Goal: Task Accomplishment & Management: Manage account settings

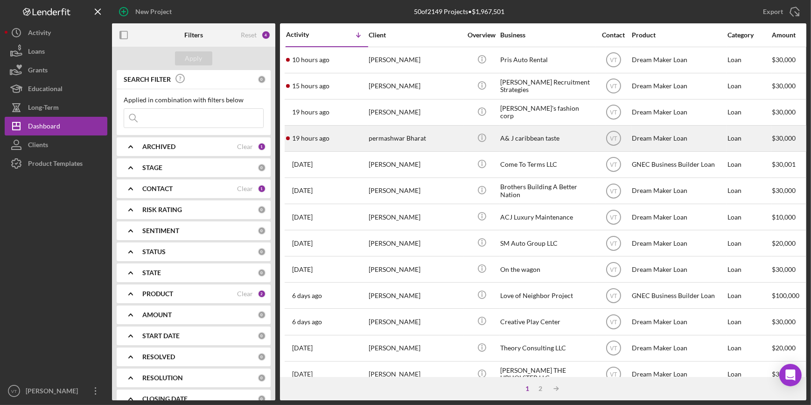
click at [422, 140] on div "permashwar Bharat" at bounding box center [415, 138] width 93 height 25
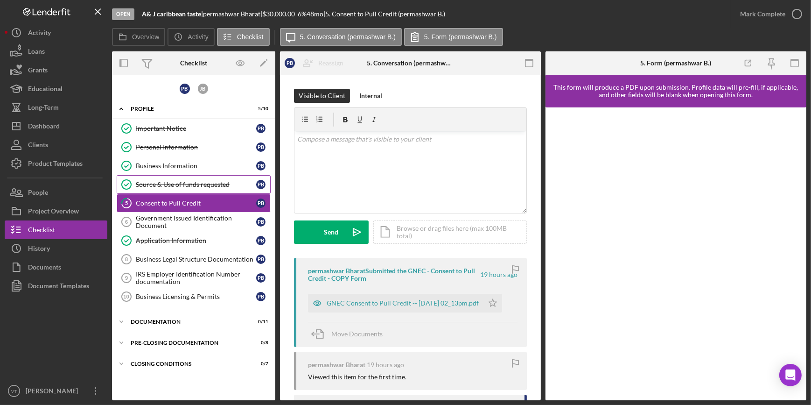
click at [170, 184] on div "Source & Use of funds requested" at bounding box center [196, 184] width 120 height 7
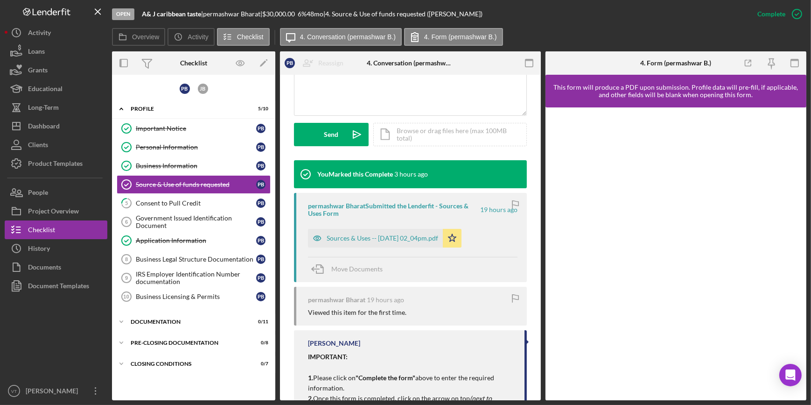
scroll to position [280, 0]
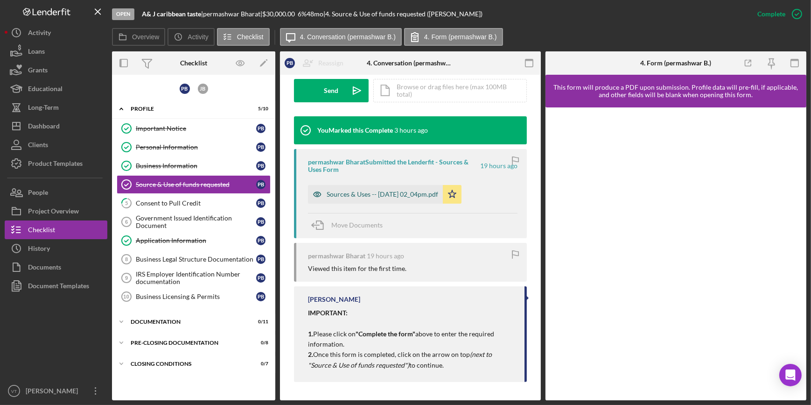
click at [419, 190] on div "Sources & Uses -- 2025-08-20 02_04pm.pdf" at bounding box center [383, 193] width 112 height 7
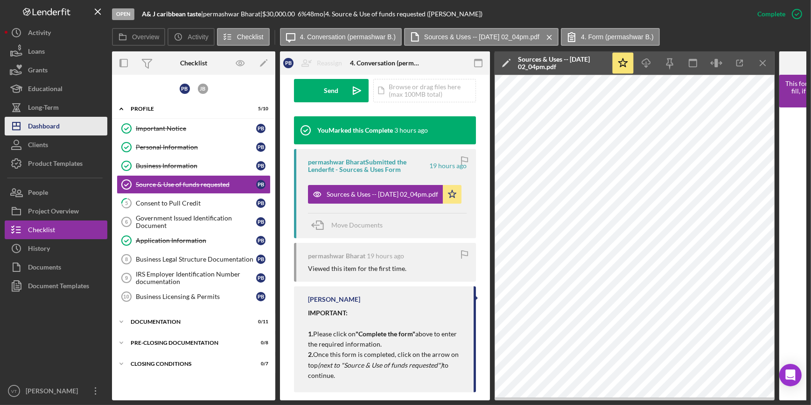
click at [80, 121] on button "Icon/Dashboard Dashboard" at bounding box center [56, 126] width 103 height 19
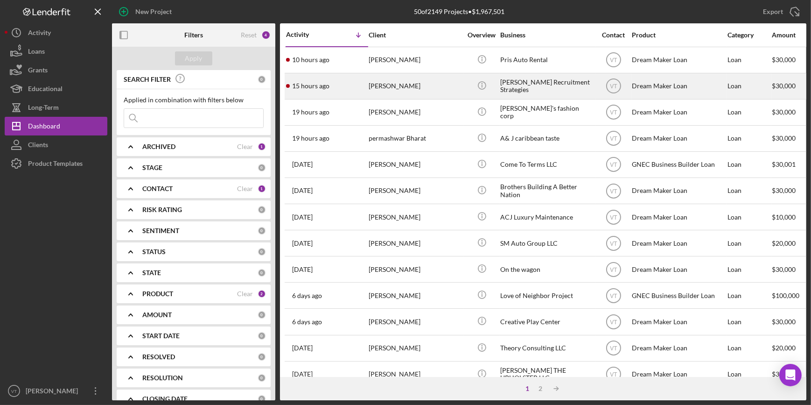
click at [407, 93] on div "[PERSON_NAME]" at bounding box center [415, 86] width 93 height 25
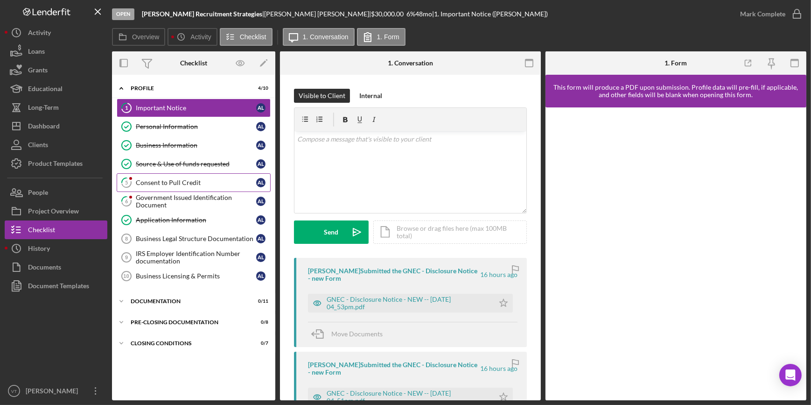
click at [192, 186] on link "5 Consent to Pull Credit A L" at bounding box center [194, 182] width 154 height 19
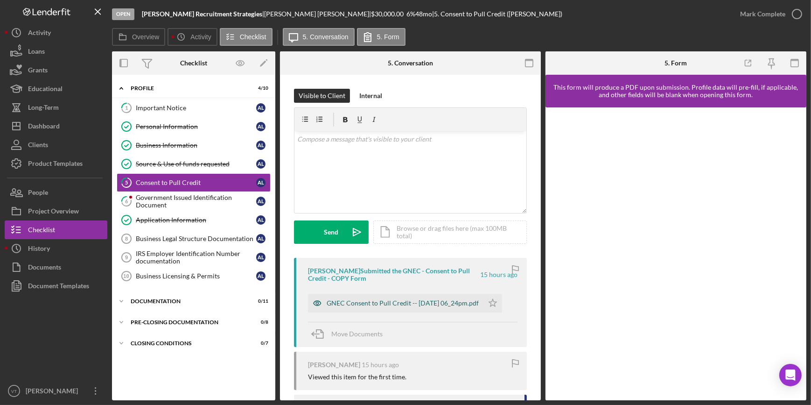
click at [456, 299] on div "GNEC Consent to Pull Credit -- 2025-08-20 06_24pm.pdf" at bounding box center [403, 302] width 152 height 7
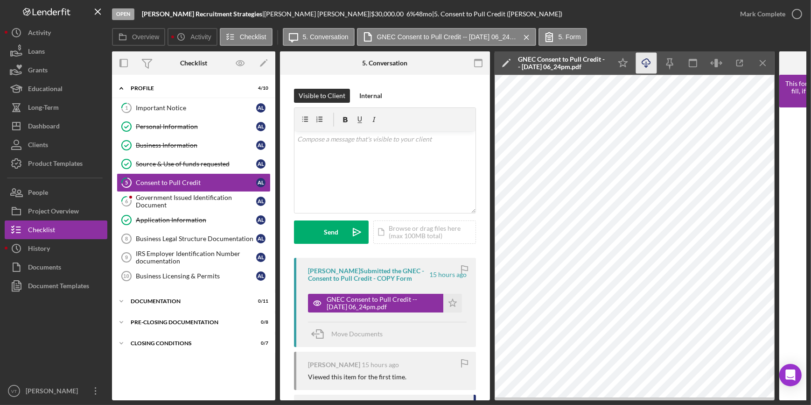
click at [643, 59] on icon "Icon/Download" at bounding box center [646, 63] width 21 height 21
click at [763, 14] on div "Mark Complete" at bounding box center [762, 14] width 45 height 19
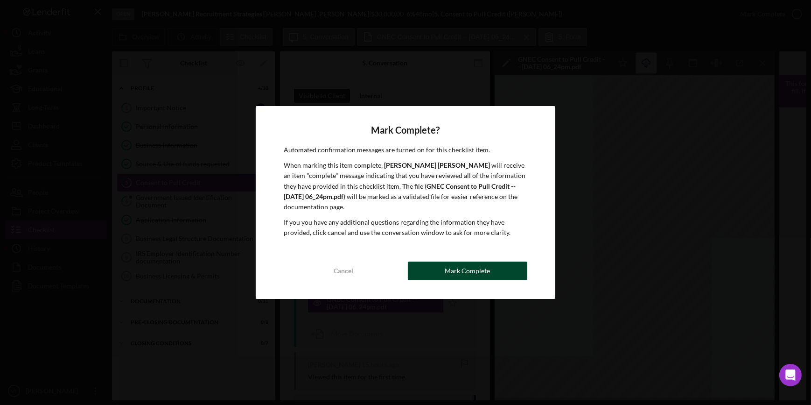
click at [482, 271] on div "Mark Complete" at bounding box center [467, 270] width 45 height 19
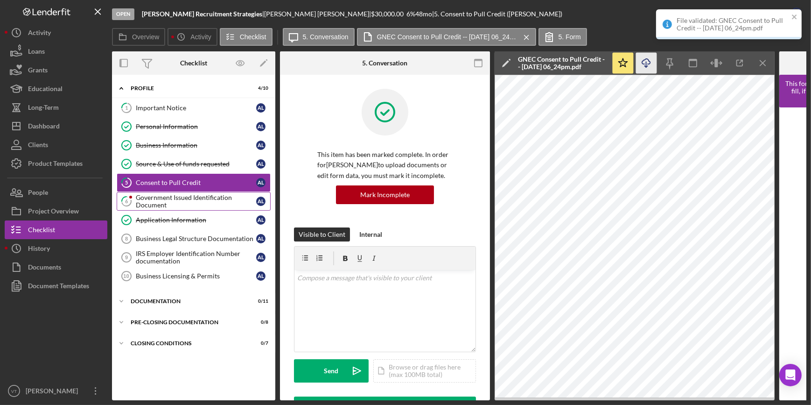
click at [188, 196] on div "Government Issued Identification Document" at bounding box center [196, 201] width 120 height 15
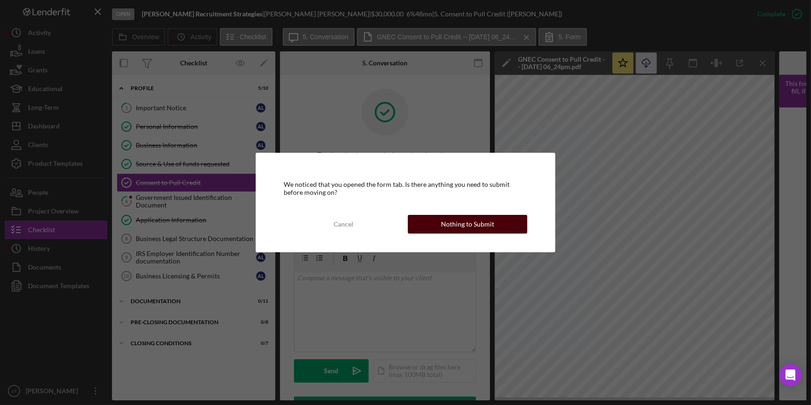
click at [483, 227] on div "Nothing to Submit" at bounding box center [467, 224] width 53 height 19
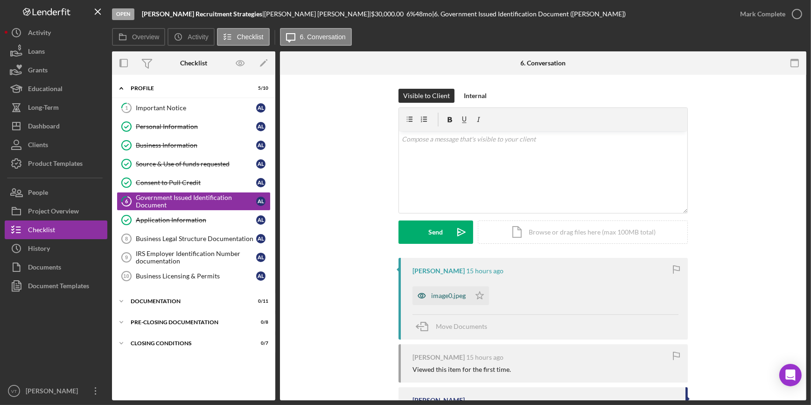
click at [443, 289] on div "image0.jpeg" at bounding box center [441, 295] width 58 height 19
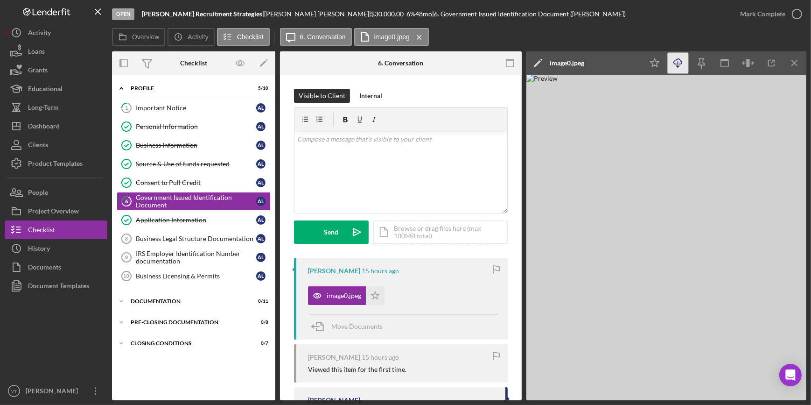
click at [681, 64] on icon "Icon/Download" at bounding box center [678, 63] width 21 height 21
click at [569, 32] on div "Overview Icon/History Activity Checklist Icon/Message 6. Conversation image0.jp…" at bounding box center [459, 37] width 694 height 19
click at [766, 12] on div "Mark Complete" at bounding box center [762, 14] width 45 height 19
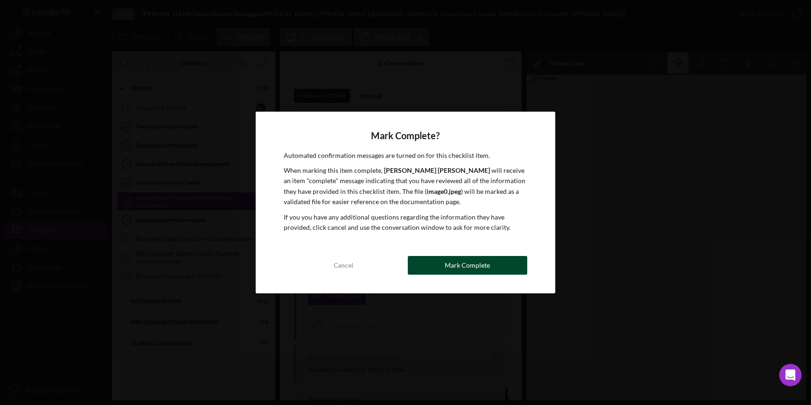
click at [494, 268] on button "Mark Complete" at bounding box center [467, 265] width 119 height 19
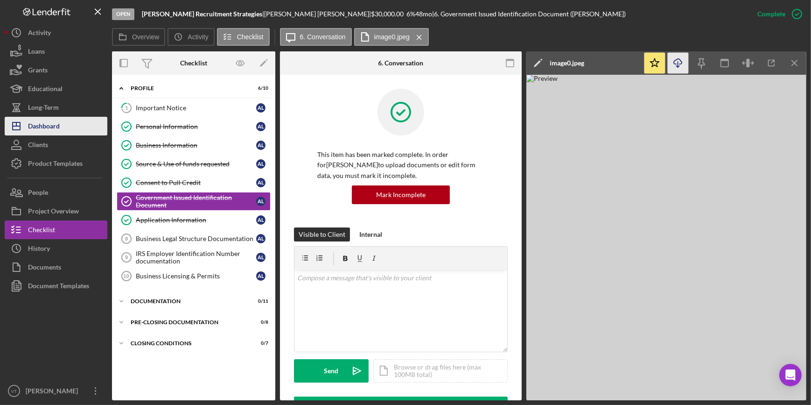
click at [72, 130] on button "Icon/Dashboard Dashboard" at bounding box center [56, 126] width 103 height 19
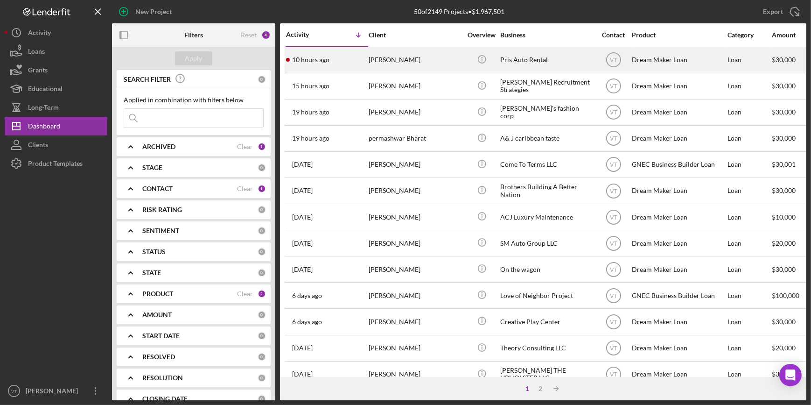
click at [432, 61] on div "[PERSON_NAME]" at bounding box center [415, 60] width 93 height 25
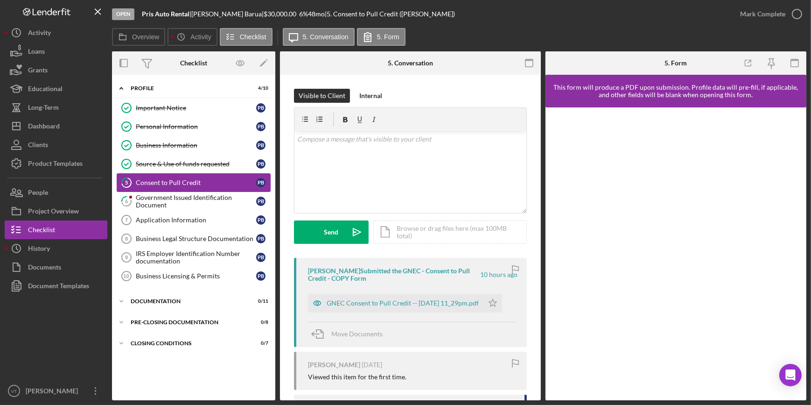
click at [194, 183] on div "Consent to Pull Credit" at bounding box center [196, 182] width 120 height 7
click at [419, 302] on div "GNEC Consent to Pull Credit -- 2025-08-20 11_29pm.pdf" at bounding box center [403, 302] width 152 height 7
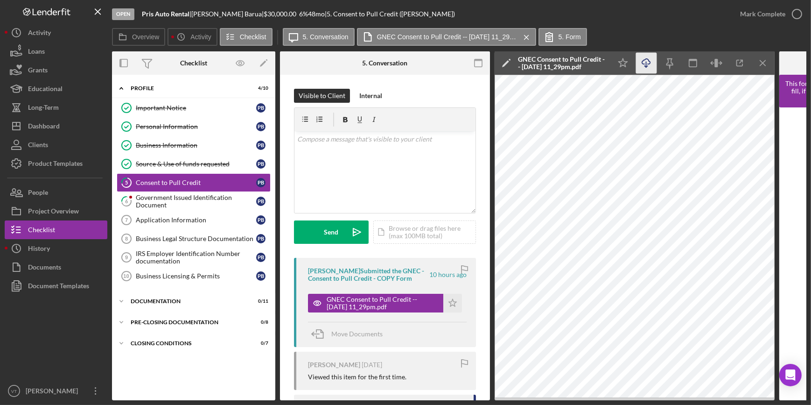
click at [642, 64] on icon "button" at bounding box center [646, 61] width 8 height 5
click at [734, 11] on button "Mark Complete" at bounding box center [769, 14] width 76 height 19
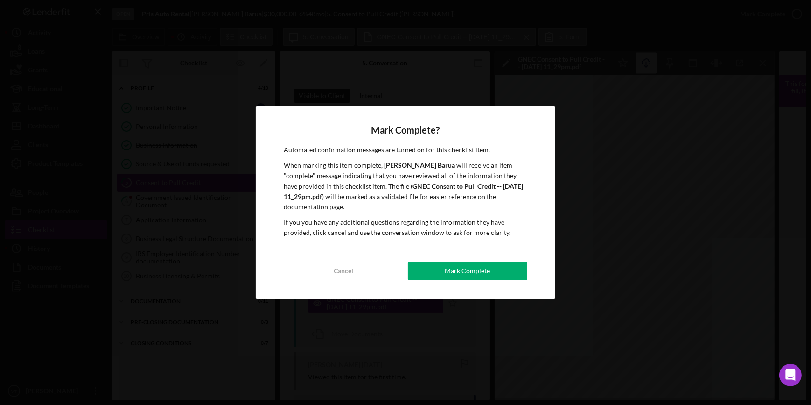
click at [443, 258] on div "Mark Complete? Automated confirmation messages are turned on for this checklist…" at bounding box center [405, 202] width 299 height 192
click at [443, 274] on button "Mark Complete" at bounding box center [467, 270] width 119 height 19
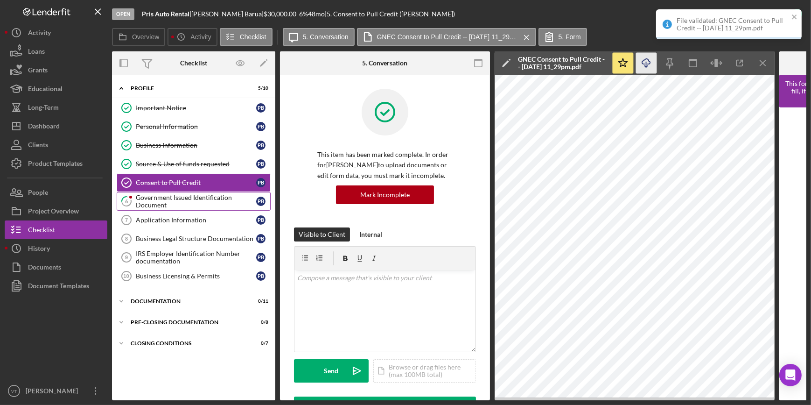
click at [191, 197] on div "Government Issued Identification Document" at bounding box center [196, 201] width 120 height 15
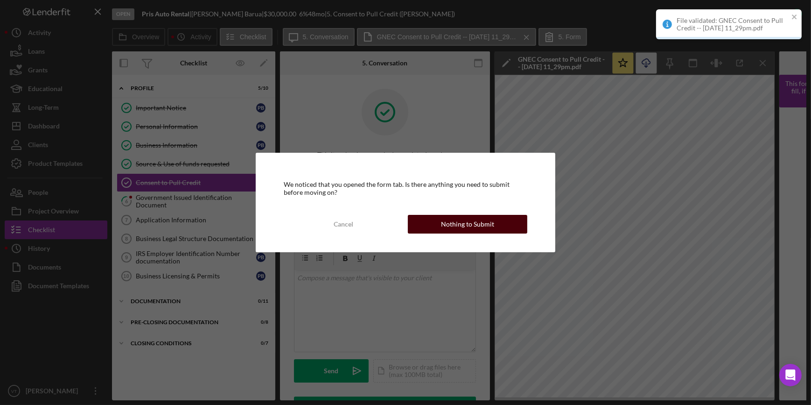
click at [443, 220] on div "Nothing to Submit" at bounding box center [467, 224] width 53 height 19
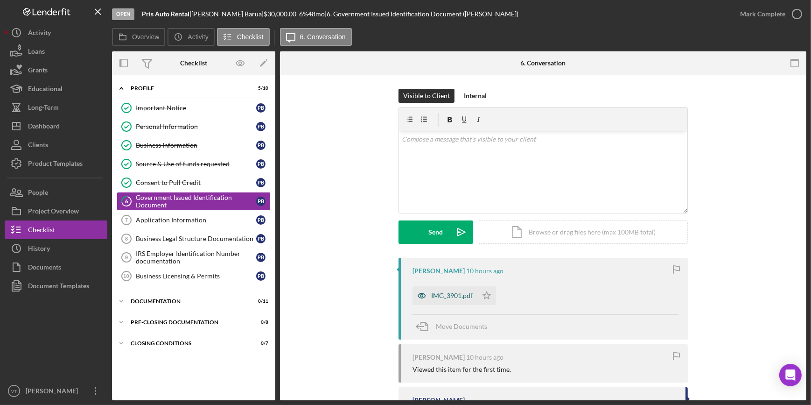
click at [447, 294] on div "IMG_3901.pdf" at bounding box center [452, 295] width 42 height 7
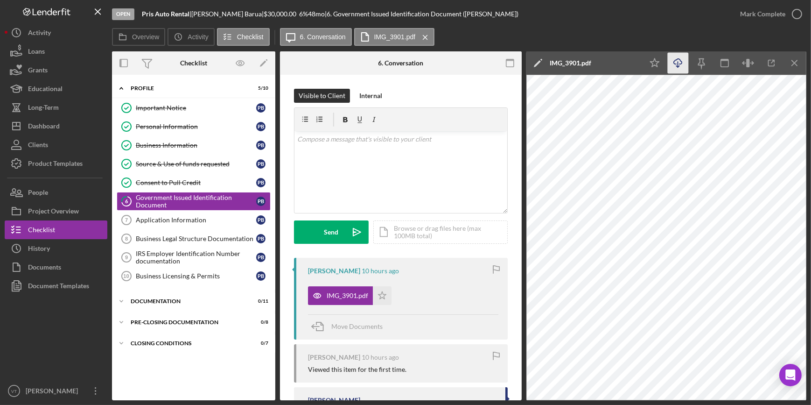
click at [672, 64] on icon "Icon/Download" at bounding box center [678, 63] width 21 height 21
click at [753, 16] on div "Mark Complete" at bounding box center [762, 14] width 45 height 19
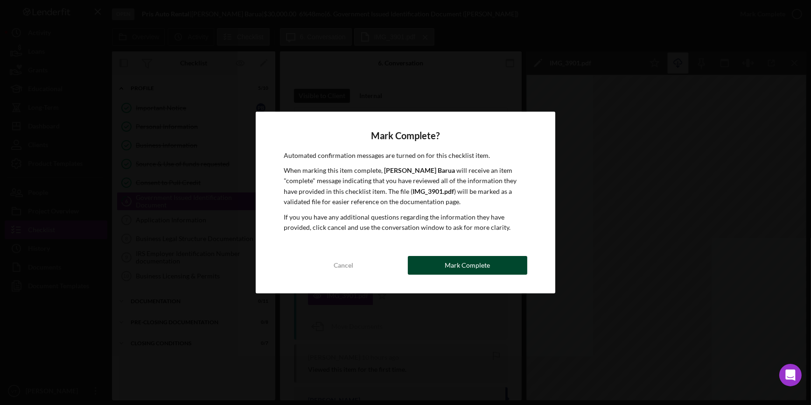
click at [432, 266] on button "Mark Complete" at bounding box center [467, 265] width 119 height 19
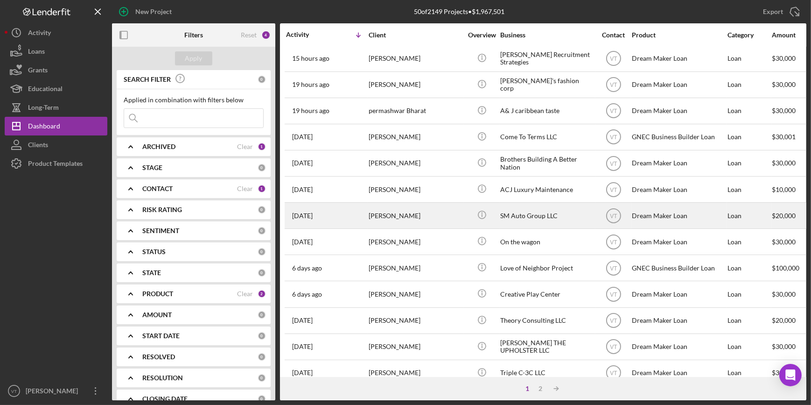
scroll to position [42, 0]
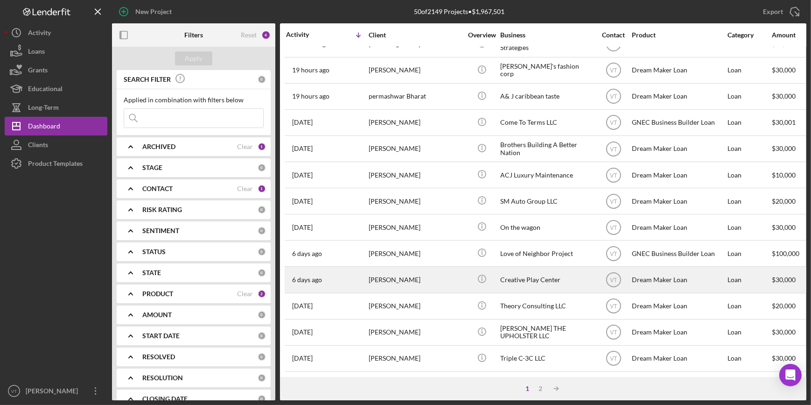
click at [363, 277] on div "6 days ago Arelis Castro" at bounding box center [327, 279] width 82 height 25
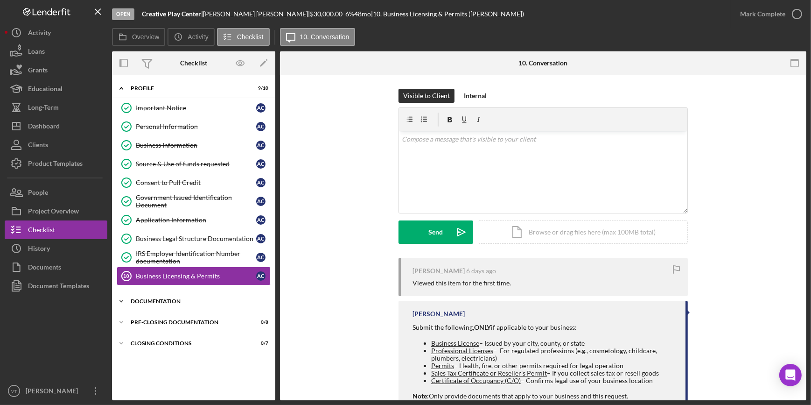
click at [127, 302] on icon "Icon/Expander" at bounding box center [121, 301] width 19 height 19
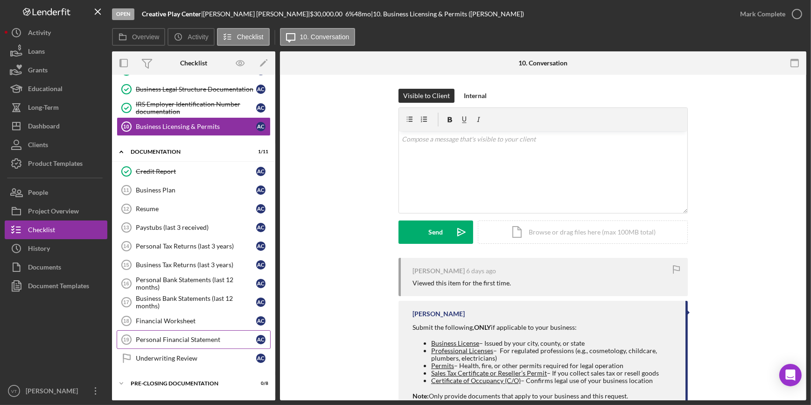
scroll to position [166, 0]
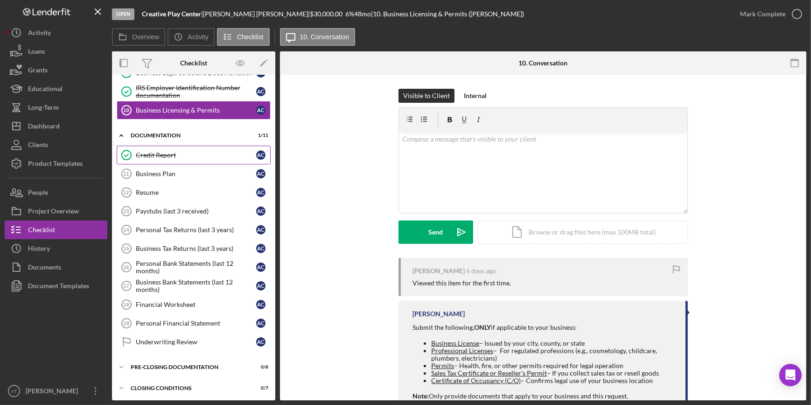
click at [173, 154] on div "Credit Report" at bounding box center [196, 154] width 120 height 7
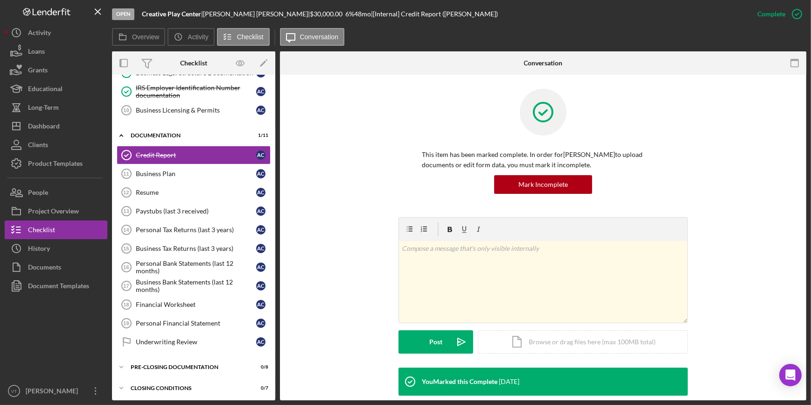
scroll to position [145, 0]
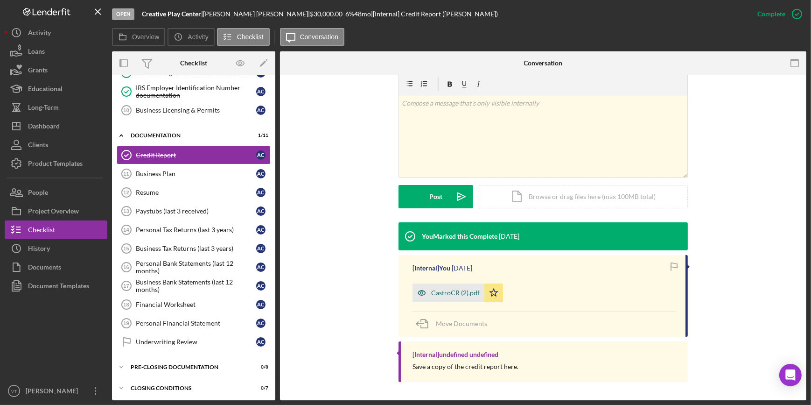
click at [435, 290] on div "CastroCR (2).pdf" at bounding box center [455, 292] width 49 height 7
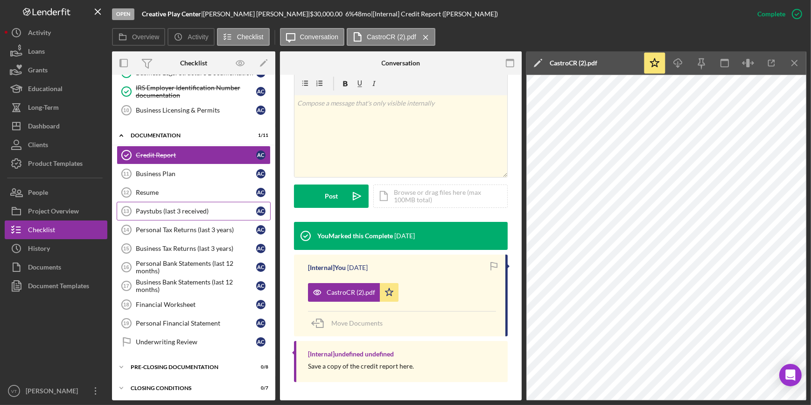
scroll to position [0, 0]
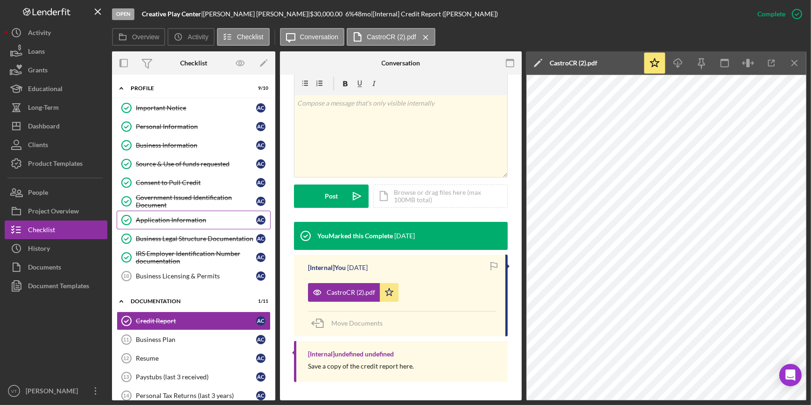
click at [175, 220] on div "Application Information" at bounding box center [196, 219] width 120 height 7
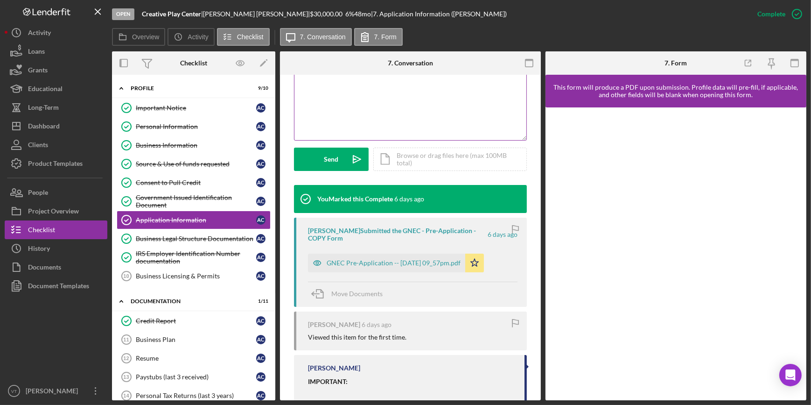
scroll to position [212, 0]
click at [376, 259] on div "GNEC Pre-Application -- 2025-08-14 09_57pm.pdf" at bounding box center [394, 261] width 134 height 7
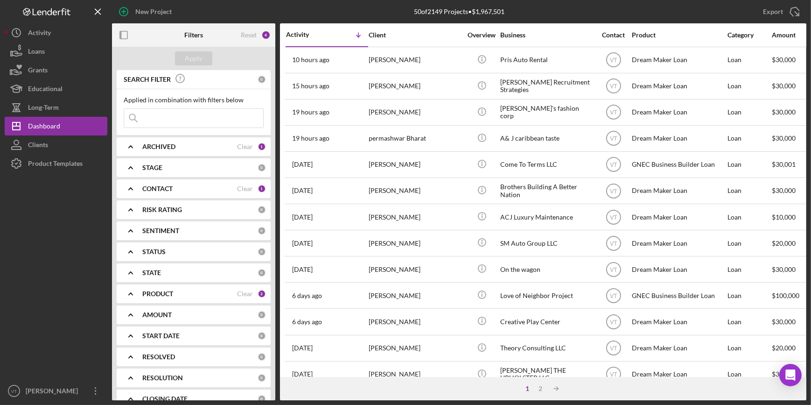
click at [165, 119] on input at bounding box center [193, 118] width 139 height 19
paste input "Tyler"
type input "Tyler"
click at [191, 56] on div "Apply" at bounding box center [193, 58] width 17 height 14
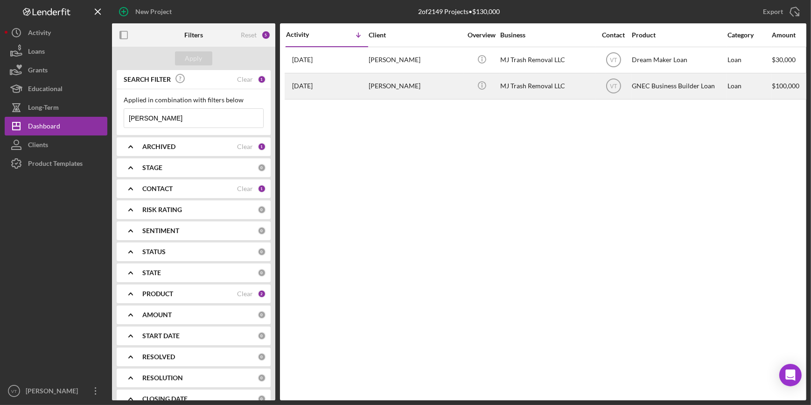
click at [407, 87] on div "Tyler Pam" at bounding box center [415, 86] width 93 height 25
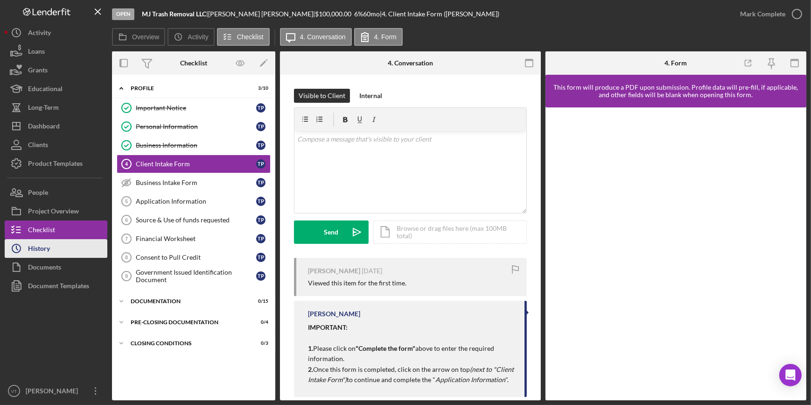
click at [51, 250] on button "Icon/History History" at bounding box center [56, 248] width 103 height 19
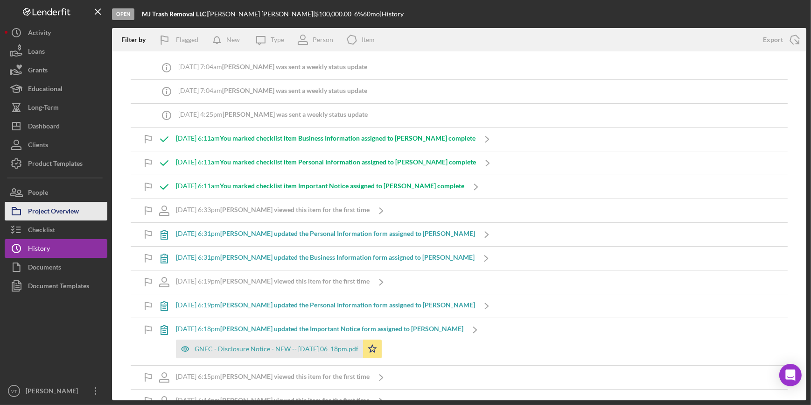
click at [54, 203] on div "Project Overview" at bounding box center [53, 212] width 51 height 21
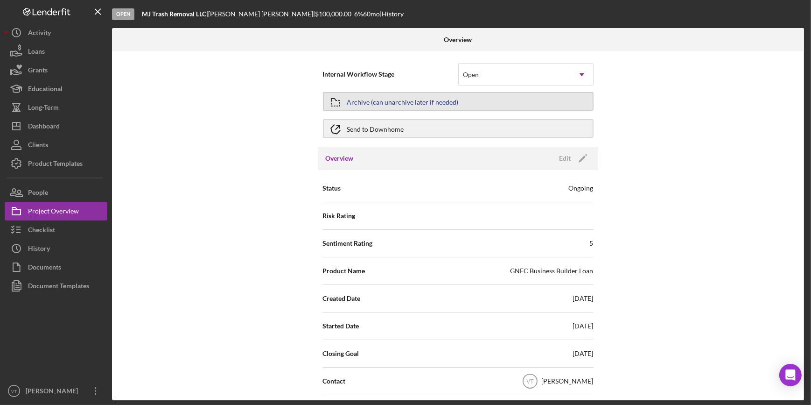
click at [368, 99] on div "Archive (can unarchive later if needed)" at bounding box center [403, 101] width 112 height 17
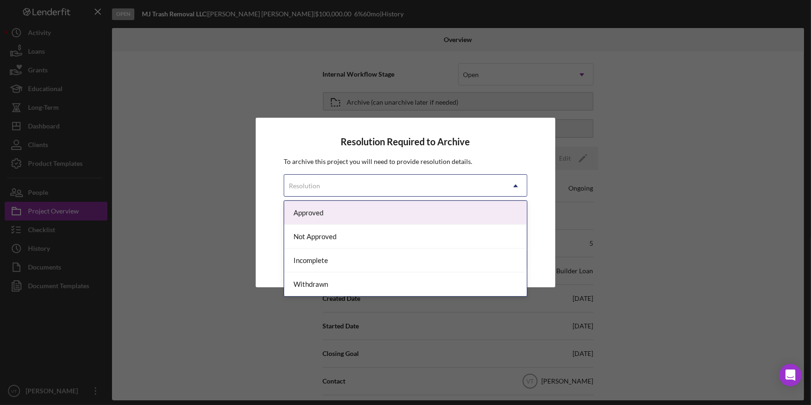
click at [406, 184] on div "Resolution" at bounding box center [394, 185] width 220 height 21
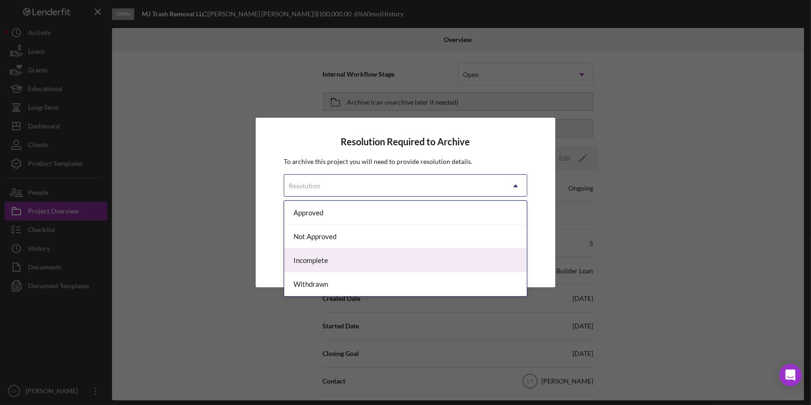
click at [368, 264] on div "Incomplete" at bounding box center [405, 260] width 242 height 24
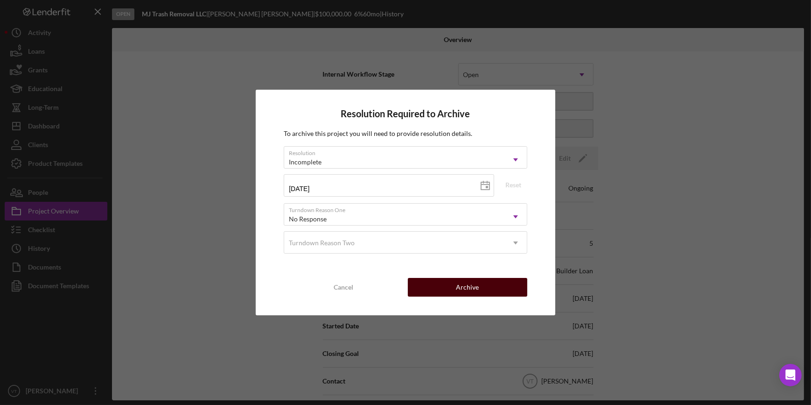
click at [429, 283] on button "Archive" at bounding box center [467, 287] width 119 height 19
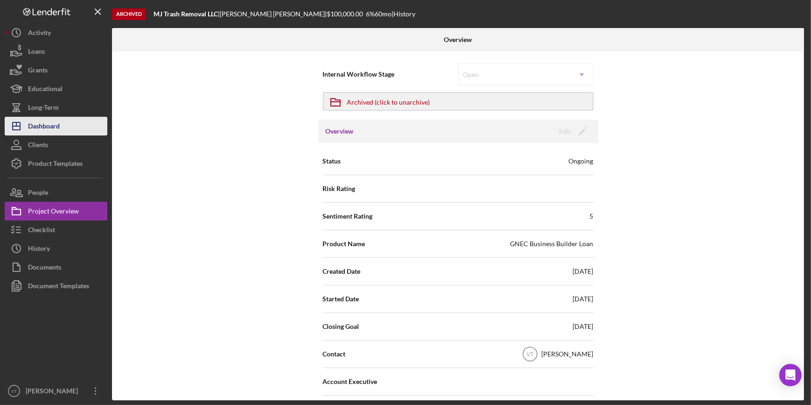
click at [63, 122] on button "Icon/Dashboard Dashboard" at bounding box center [56, 126] width 103 height 19
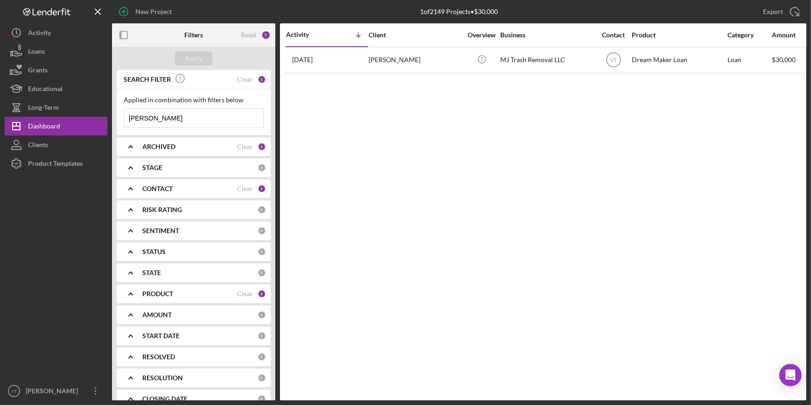
click at [429, 60] on div "Tyler Pam" at bounding box center [415, 60] width 93 height 25
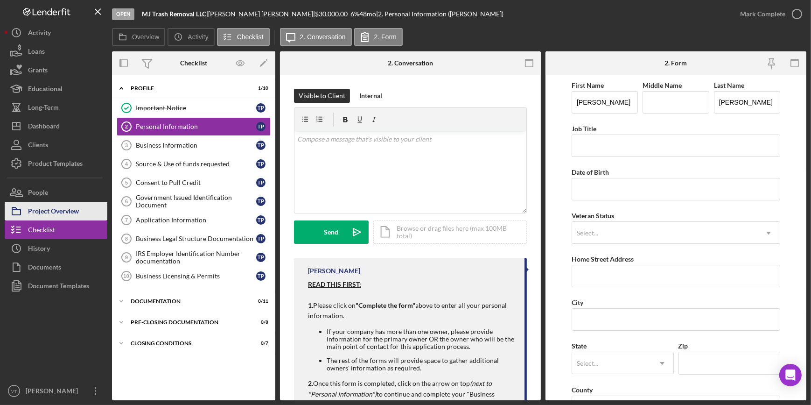
click at [71, 205] on div "Project Overview" at bounding box center [53, 212] width 51 height 21
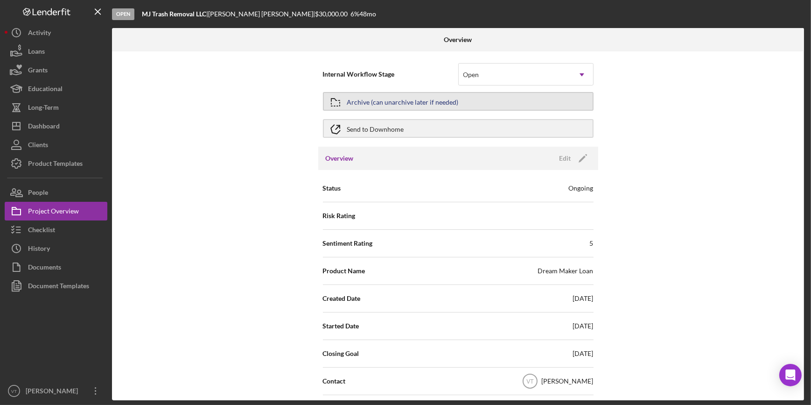
click at [443, 101] on div "Archive (can unarchive later if needed)" at bounding box center [403, 101] width 112 height 17
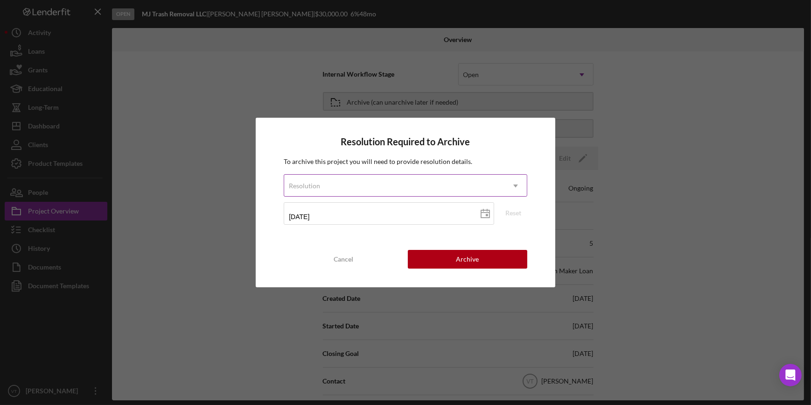
click at [450, 195] on div "Resolution" at bounding box center [394, 185] width 220 height 21
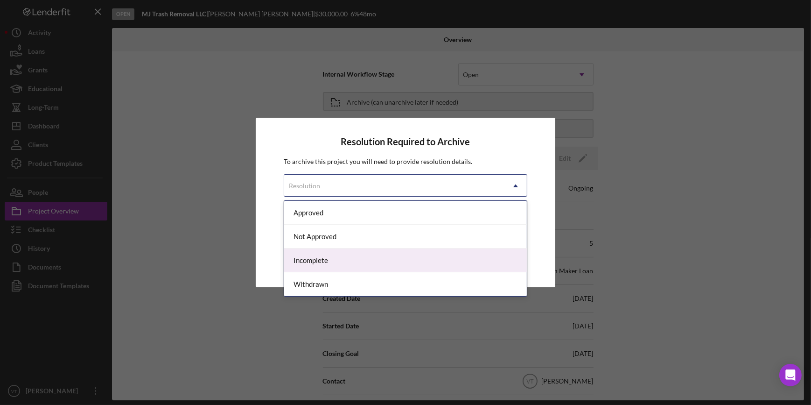
click at [425, 258] on div "Incomplete" at bounding box center [405, 260] width 242 height 24
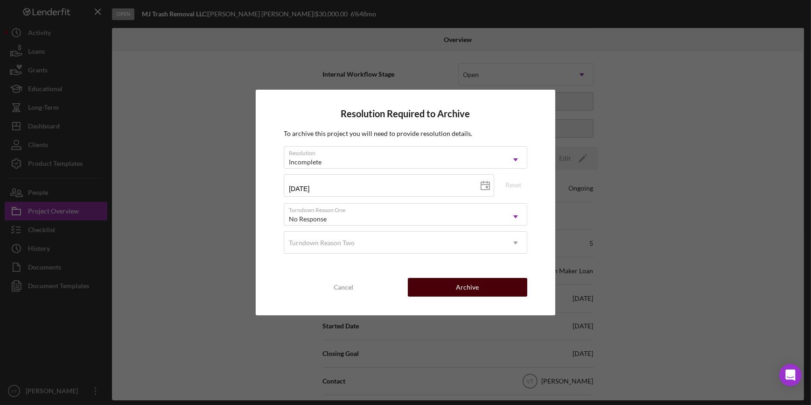
click at [439, 284] on button "Archive" at bounding box center [467, 287] width 119 height 19
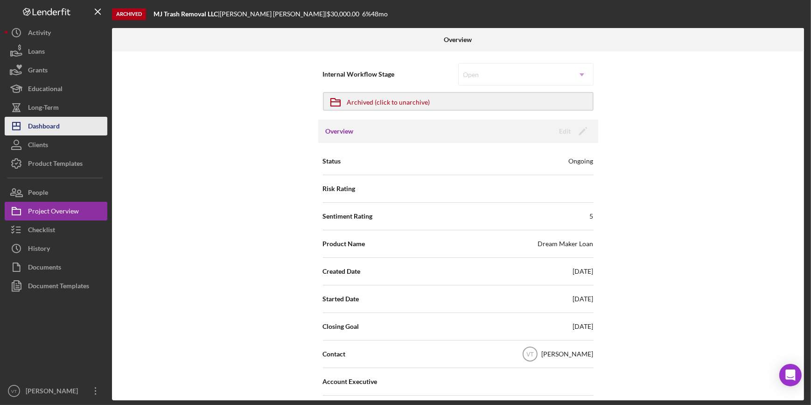
click at [66, 119] on button "Icon/Dashboard Dashboard" at bounding box center [56, 126] width 103 height 19
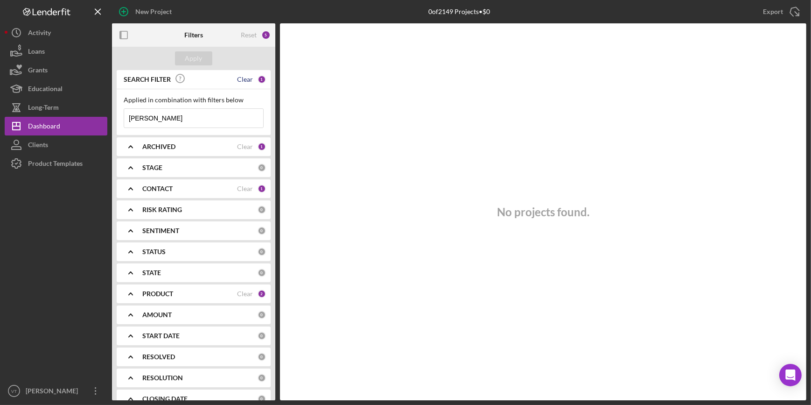
click at [241, 79] on div "Clear" at bounding box center [245, 79] width 16 height 7
click at [190, 60] on div "Apply" at bounding box center [193, 58] width 17 height 14
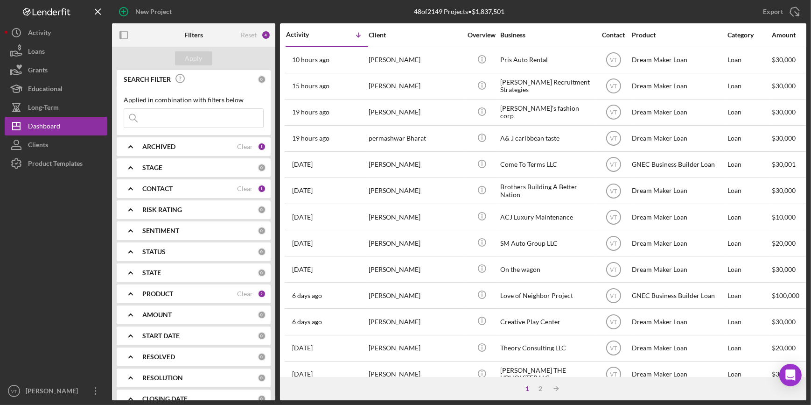
click at [184, 119] on input at bounding box center [193, 118] width 139 height 19
paste input "Rozanna"
click at [187, 55] on div "Apply" at bounding box center [193, 58] width 17 height 14
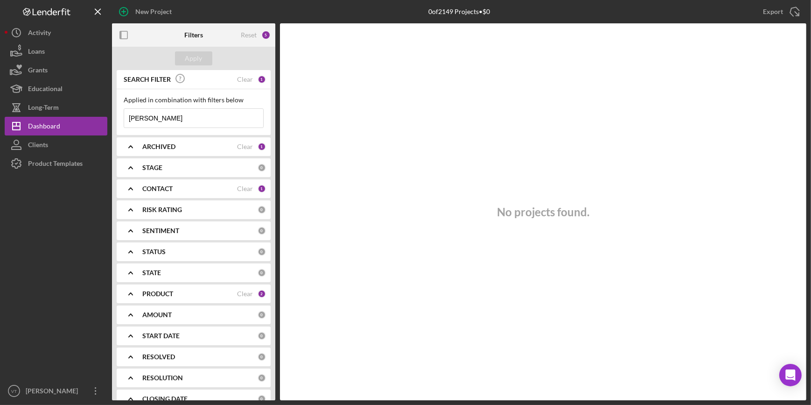
click at [169, 122] on input "Rozanna" at bounding box center [193, 118] width 139 height 19
type input "Roz"
click at [196, 63] on div "Apply" at bounding box center [193, 58] width 163 height 23
click at [196, 60] on div "Apply" at bounding box center [193, 58] width 17 height 14
click at [174, 119] on input "Roz" at bounding box center [193, 118] width 139 height 19
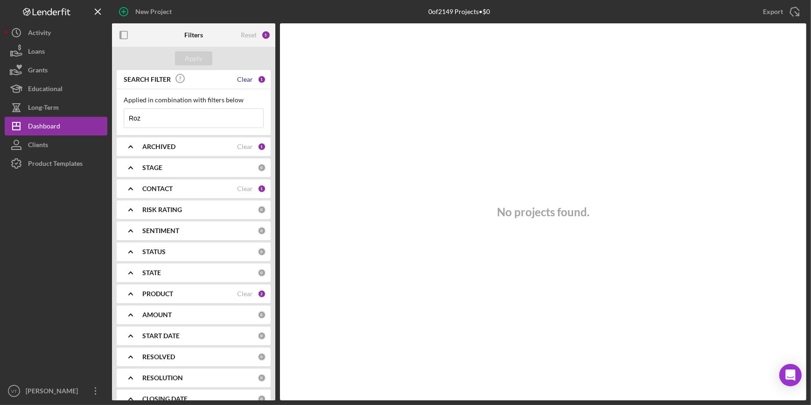
click at [237, 80] on div "Clear" at bounding box center [245, 79] width 16 height 7
click at [197, 57] on div "Apply" at bounding box center [193, 58] width 17 height 14
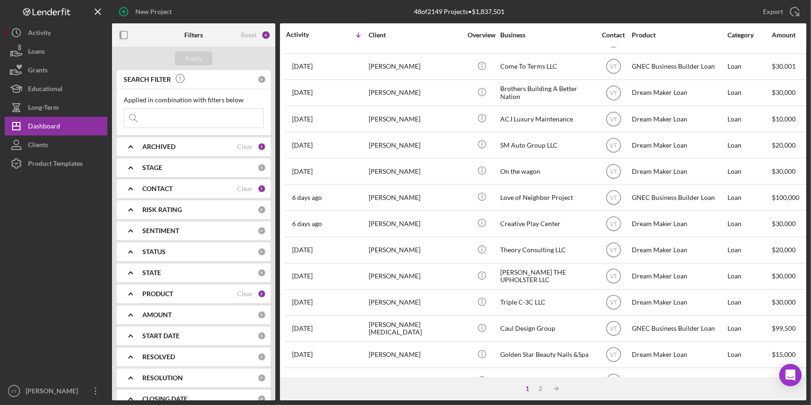
scroll to position [337, 0]
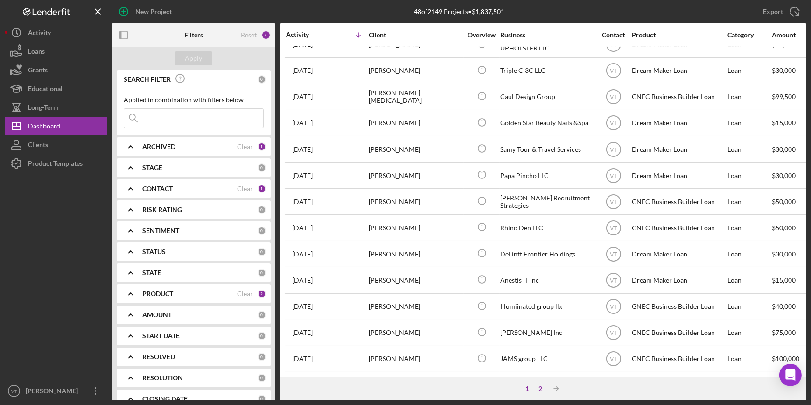
click at [537, 388] on div "2" at bounding box center [540, 387] width 13 height 7
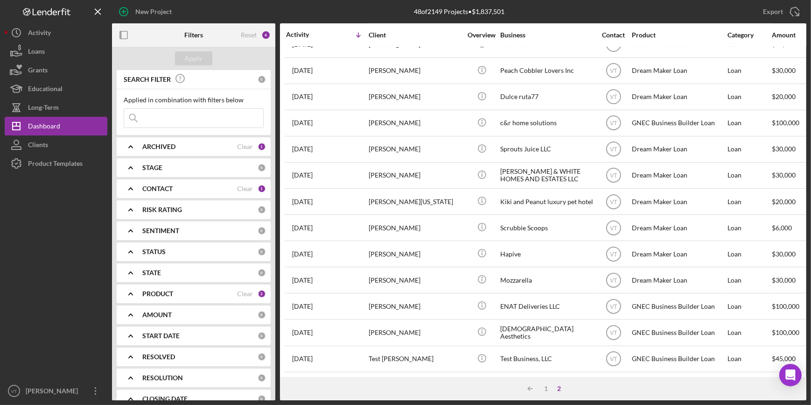
scroll to position [285, 0]
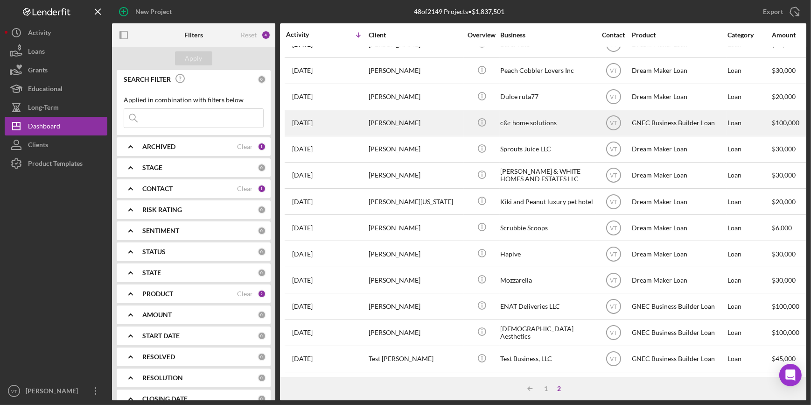
click at [418, 112] on div "Roxanna Castro Ortiz" at bounding box center [415, 123] width 93 height 25
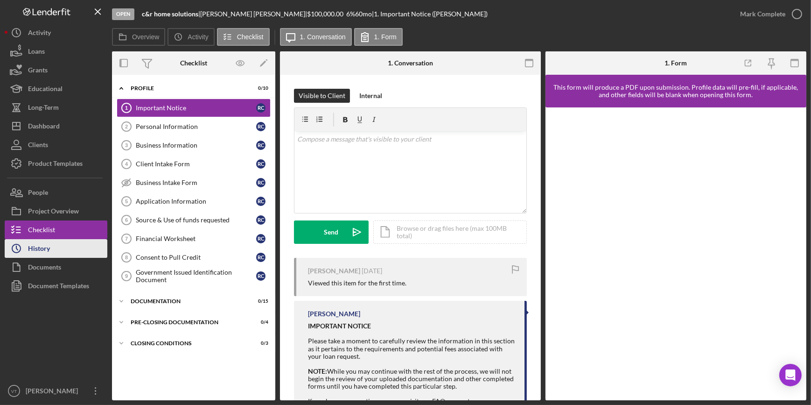
click at [76, 245] on button "Icon/History History" at bounding box center [56, 248] width 103 height 19
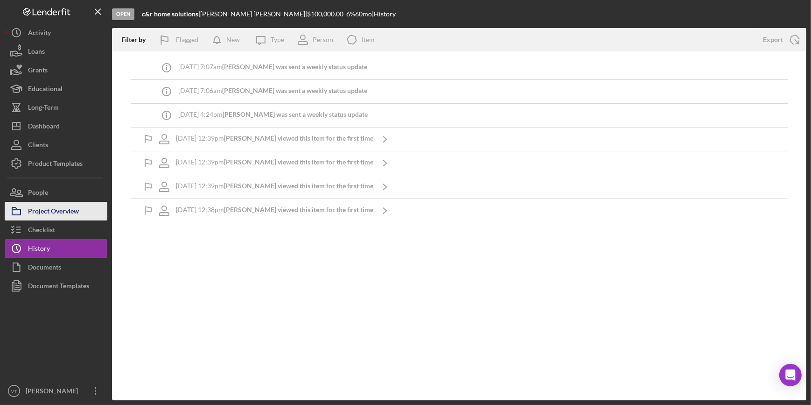
click at [79, 209] on button "Project Overview" at bounding box center [56, 211] width 103 height 19
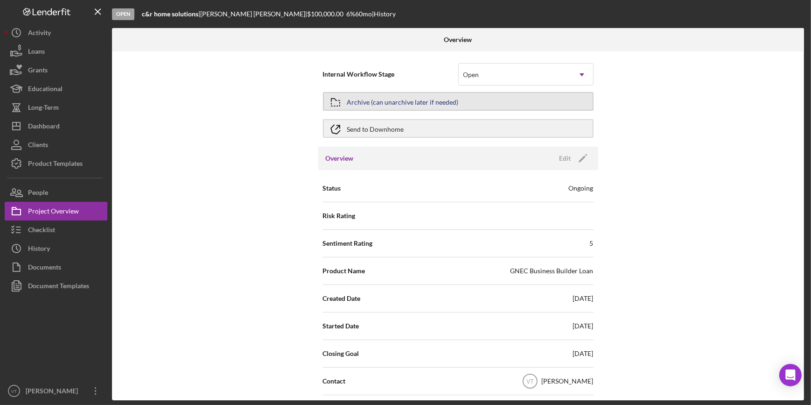
click at [416, 103] on div "Archive (can unarchive later if needed)" at bounding box center [403, 101] width 112 height 17
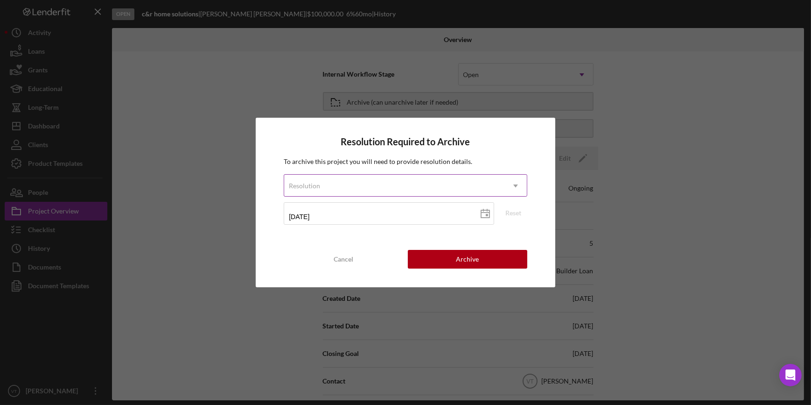
click at [493, 187] on div "Resolution" at bounding box center [394, 185] width 220 height 21
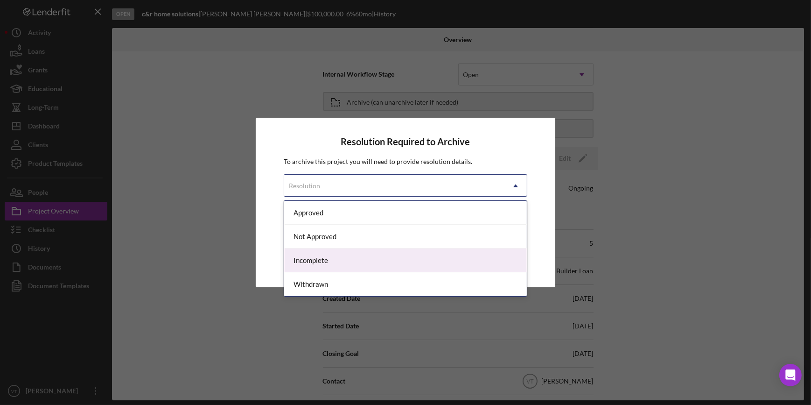
click at [461, 257] on div "Incomplete" at bounding box center [405, 260] width 242 height 24
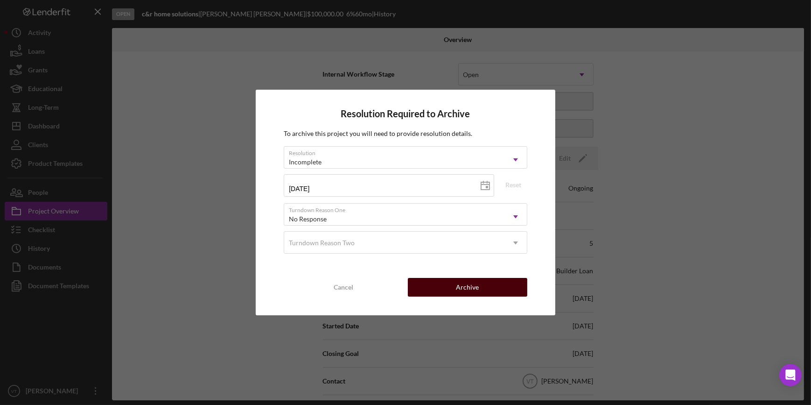
click at [457, 291] on div "Archive" at bounding box center [467, 287] width 23 height 19
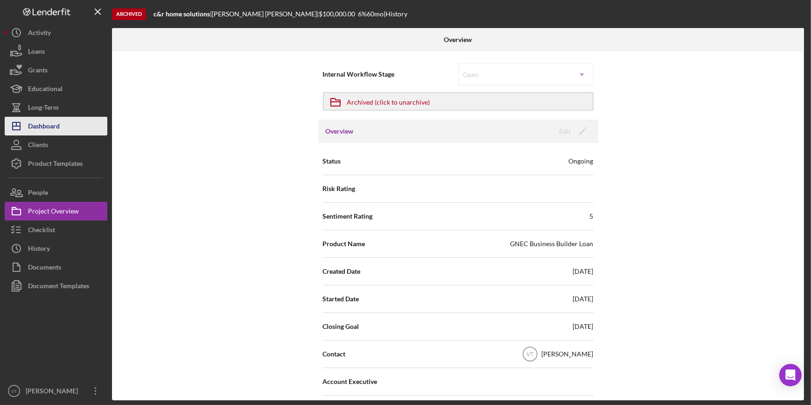
click at [67, 131] on button "Icon/Dashboard Dashboard" at bounding box center [56, 126] width 103 height 19
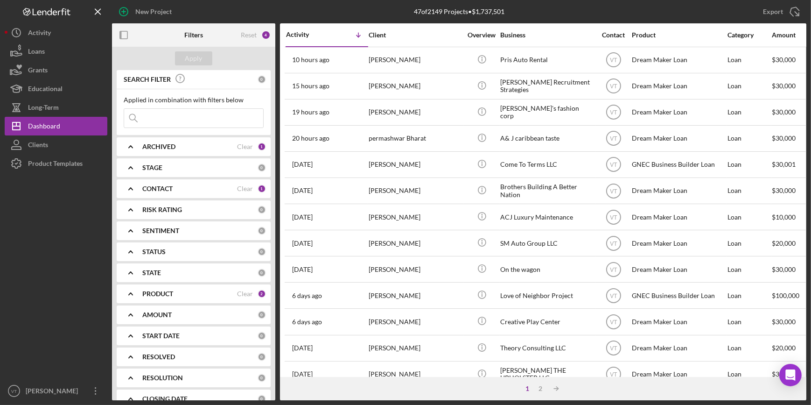
click at [166, 118] on input at bounding box center [193, 118] width 139 height 19
paste input "Dieudorne"
type input "Dieudorne"
click at [200, 61] on div "Apply" at bounding box center [193, 58] width 17 height 14
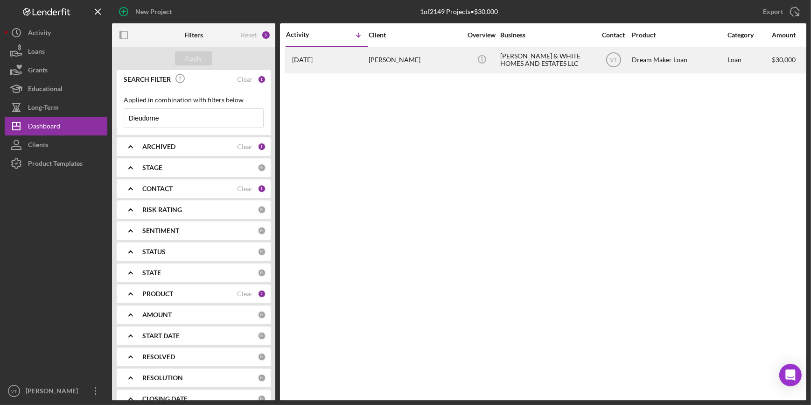
click at [358, 56] on div "1 month ago DIEUDORNE ALBERT" at bounding box center [327, 60] width 82 height 25
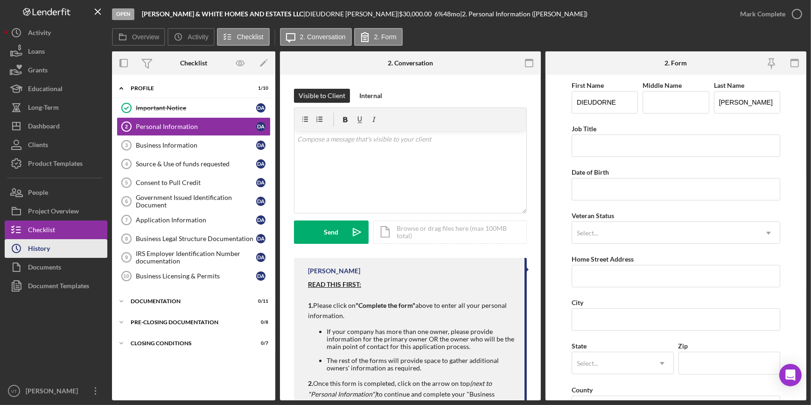
click at [62, 247] on button "Icon/History History" at bounding box center [56, 248] width 103 height 19
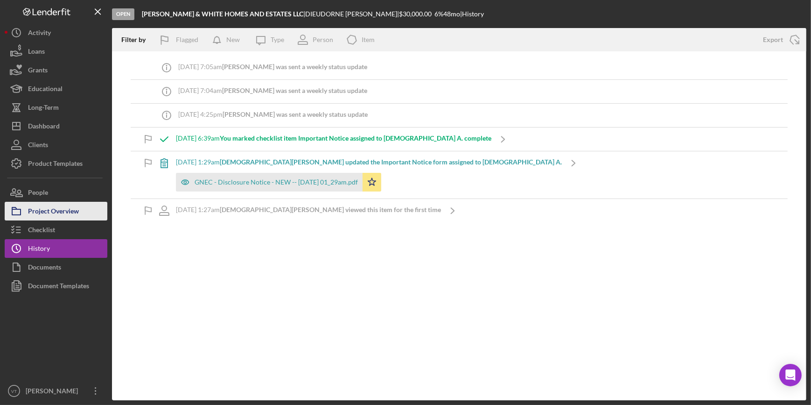
click at [74, 209] on div "Project Overview" at bounding box center [53, 212] width 51 height 21
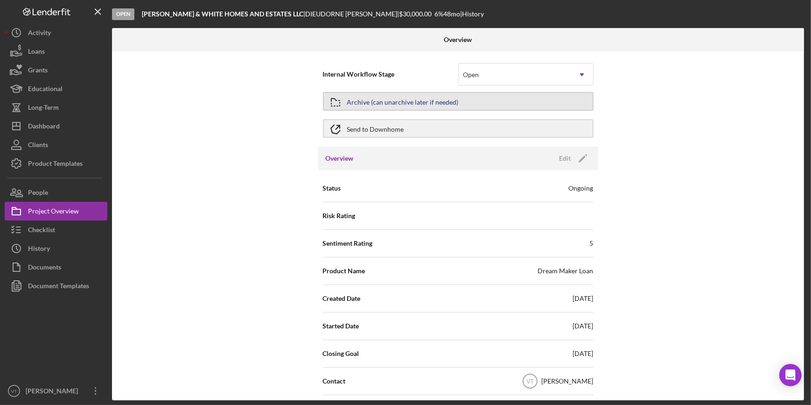
click at [411, 104] on div "Archive (can unarchive later if needed)" at bounding box center [403, 101] width 112 height 17
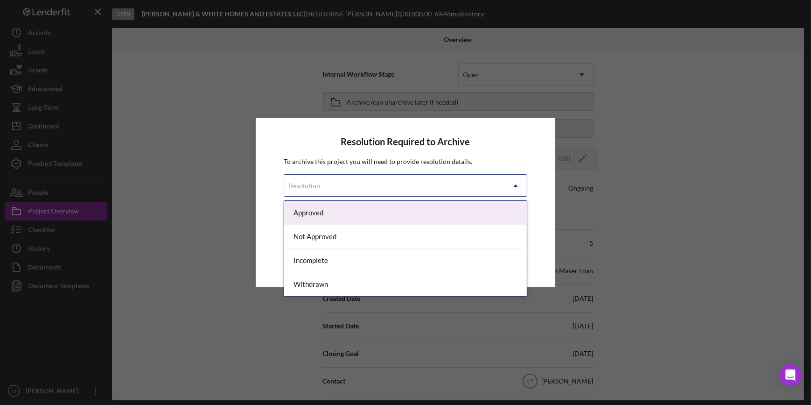
click at [427, 188] on div "Resolution" at bounding box center [394, 185] width 220 height 21
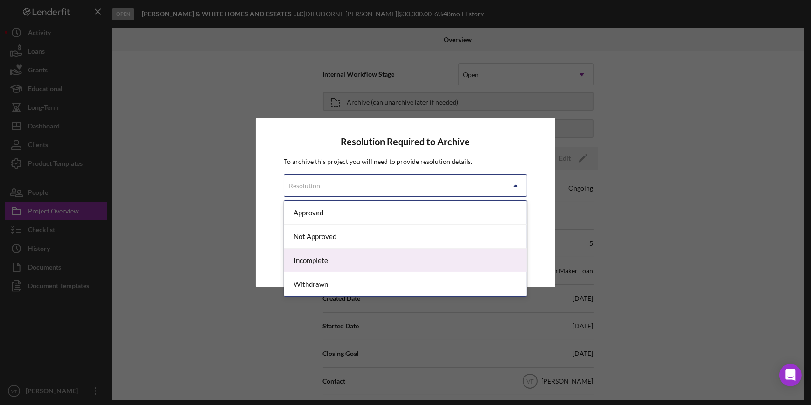
click at [406, 262] on div "Incomplete" at bounding box center [405, 260] width 242 height 24
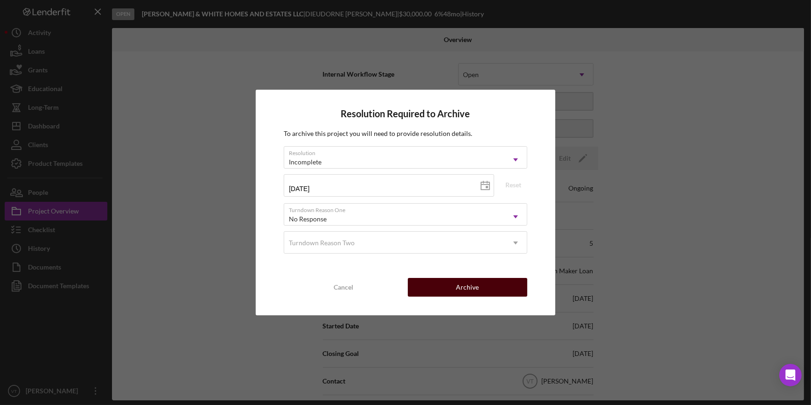
click at [446, 286] on button "Archive" at bounding box center [467, 287] width 119 height 19
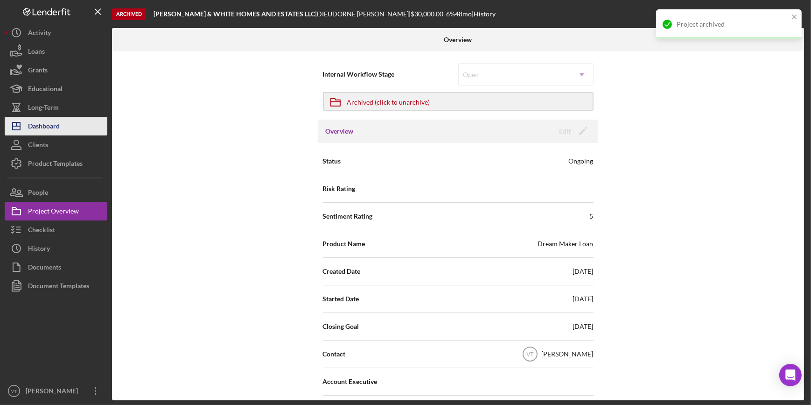
click at [42, 125] on div "Dashboard" at bounding box center [44, 127] width 32 height 21
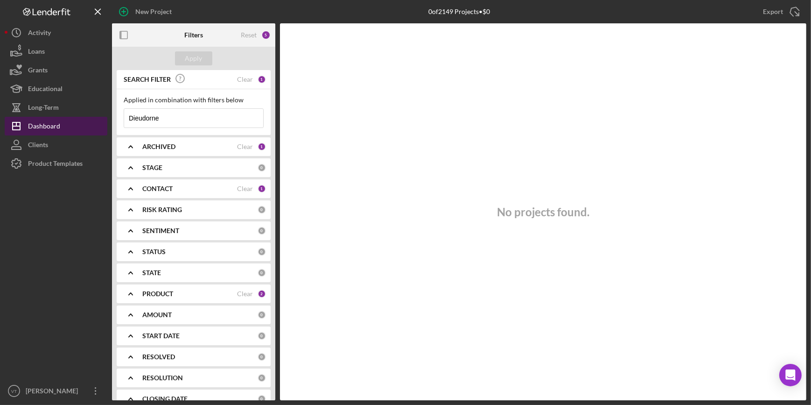
drag, startPoint x: 177, startPoint y: 121, endPoint x: 101, endPoint y: 121, distance: 76.5
click at [102, 121] on div "New Project 0 of 2149 Projects • $0 Dieudorne Export Icon/Export Filters Reset …" at bounding box center [406, 200] width 802 height 400
paste input "Kourtney"
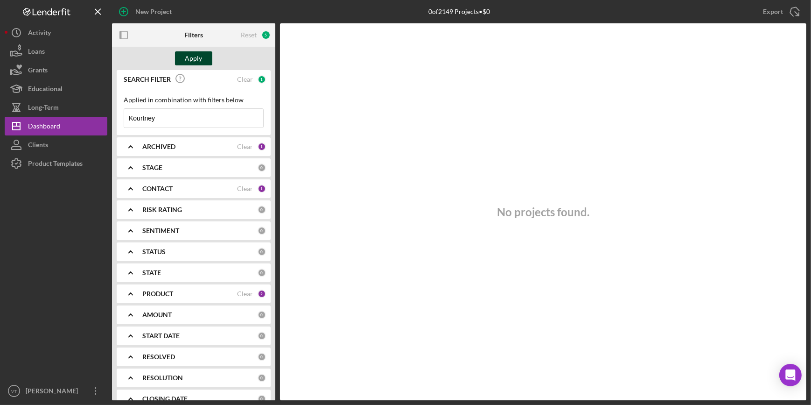
type input "Kourtney"
click at [195, 63] on div "Apply" at bounding box center [193, 58] width 17 height 14
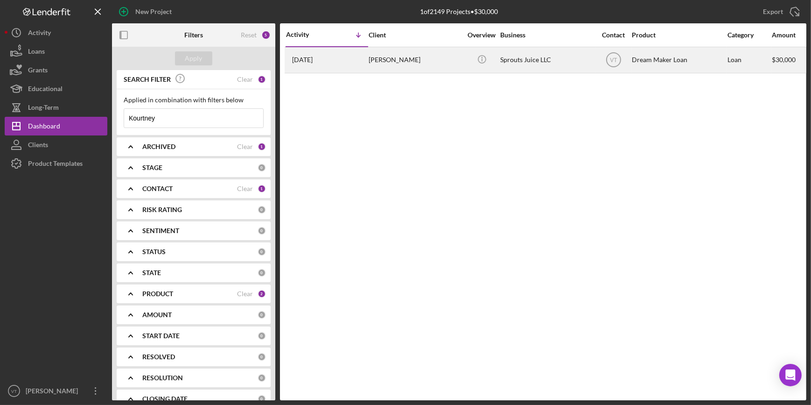
click at [401, 64] on div "Kourtney Awadalla" at bounding box center [415, 60] width 93 height 25
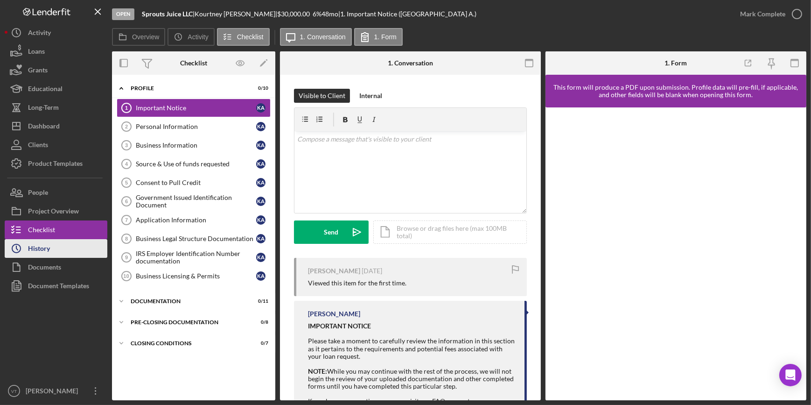
click at [81, 247] on button "Icon/History History" at bounding box center [56, 248] width 103 height 19
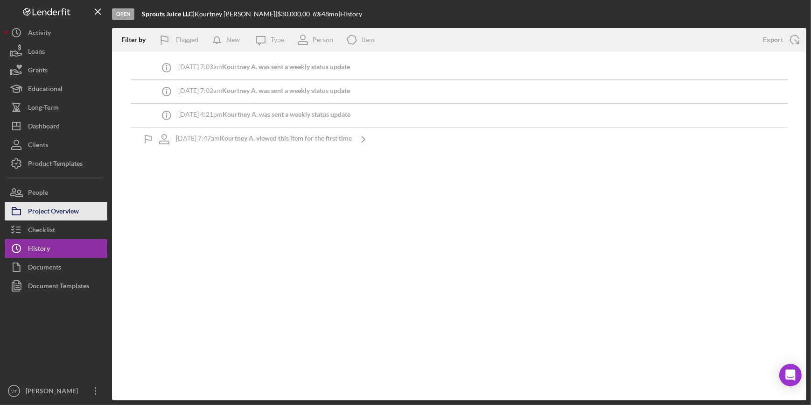
click at [80, 210] on button "Project Overview" at bounding box center [56, 211] width 103 height 19
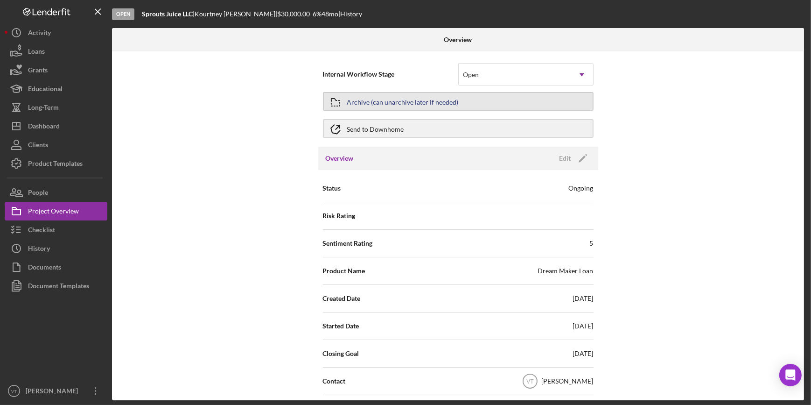
click at [448, 100] on div "Archive (can unarchive later if needed)" at bounding box center [403, 101] width 112 height 17
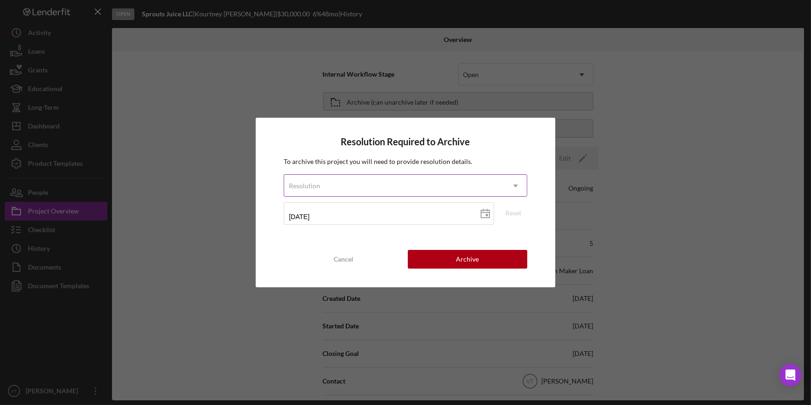
click at [456, 187] on div "Resolution" at bounding box center [394, 185] width 220 height 21
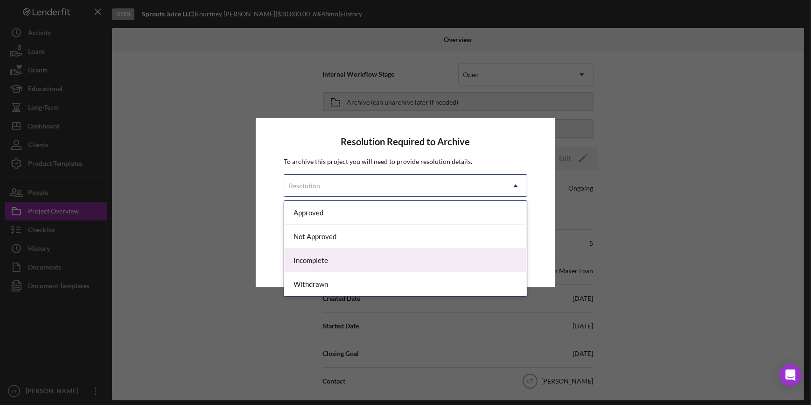
click at [428, 254] on div "Incomplete" at bounding box center [405, 260] width 242 height 24
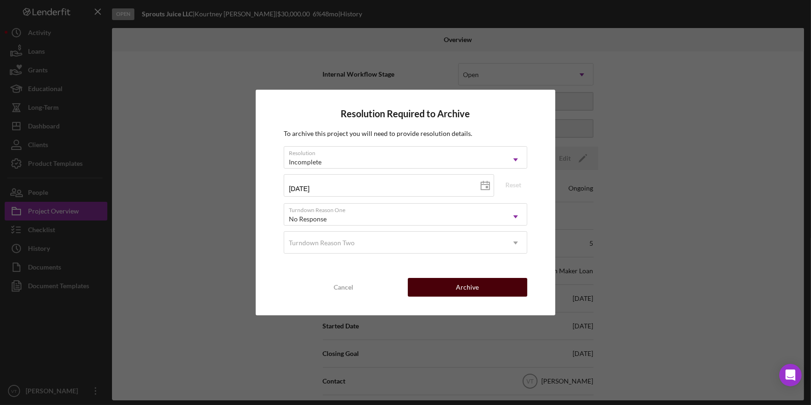
click at [435, 287] on button "Archive" at bounding box center [467, 287] width 119 height 19
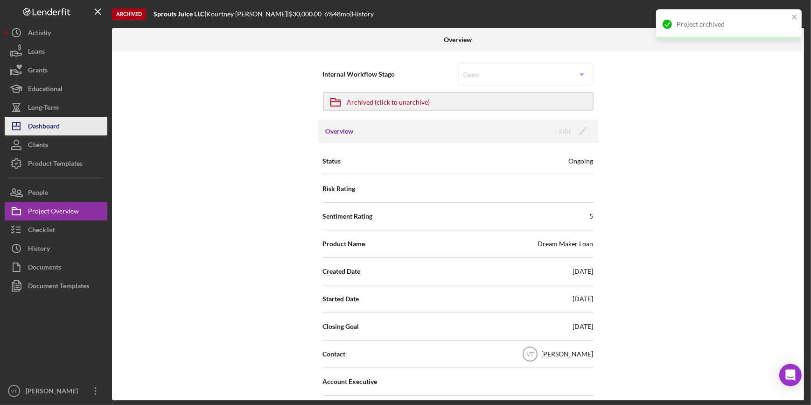
click at [32, 131] on div "Dashboard" at bounding box center [44, 127] width 32 height 21
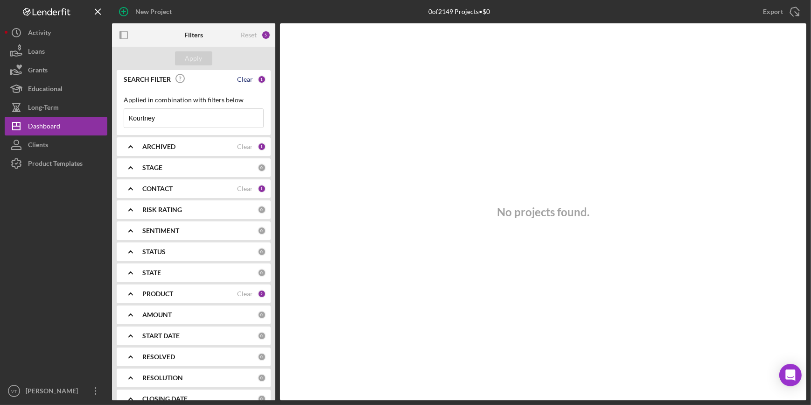
click at [241, 78] on div "Clear" at bounding box center [245, 79] width 16 height 7
click at [186, 56] on div "Apply" at bounding box center [193, 58] width 17 height 14
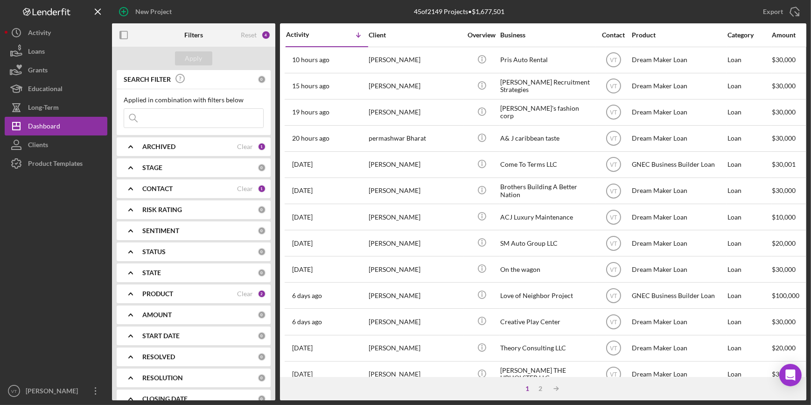
click at [152, 119] on input at bounding box center [193, 118] width 139 height 19
paste input "[PERSON_NAME]"
type input "[PERSON_NAME]"
click at [189, 55] on div "Apply" at bounding box center [193, 58] width 17 height 14
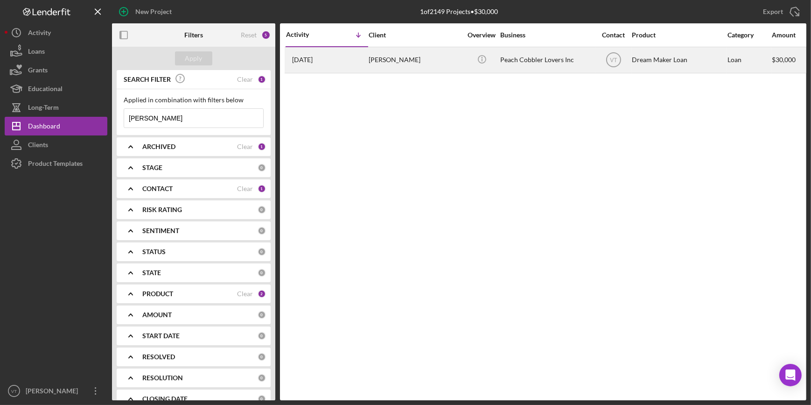
click at [313, 56] on time "[DATE]" at bounding box center [302, 59] width 21 height 7
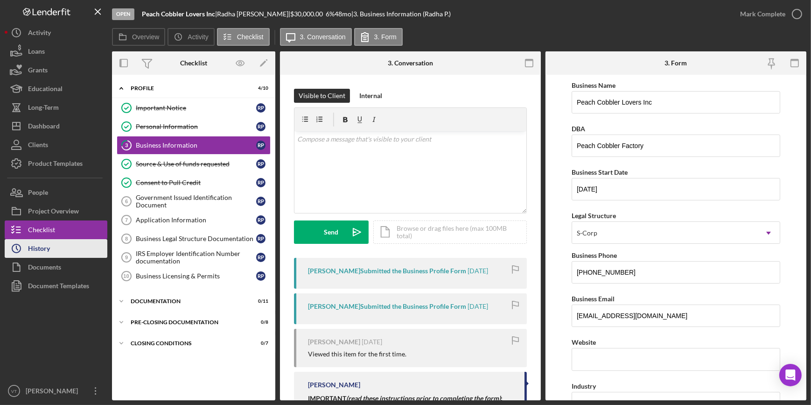
click at [69, 248] on button "Icon/History History" at bounding box center [56, 248] width 103 height 19
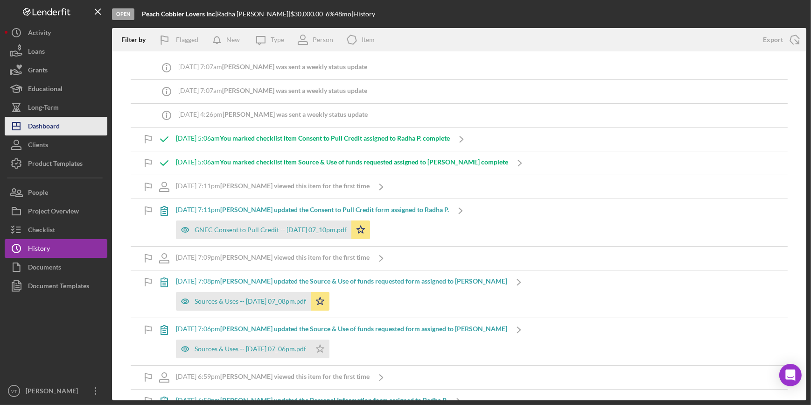
click at [90, 133] on button "Icon/Dashboard Dashboard" at bounding box center [56, 126] width 103 height 19
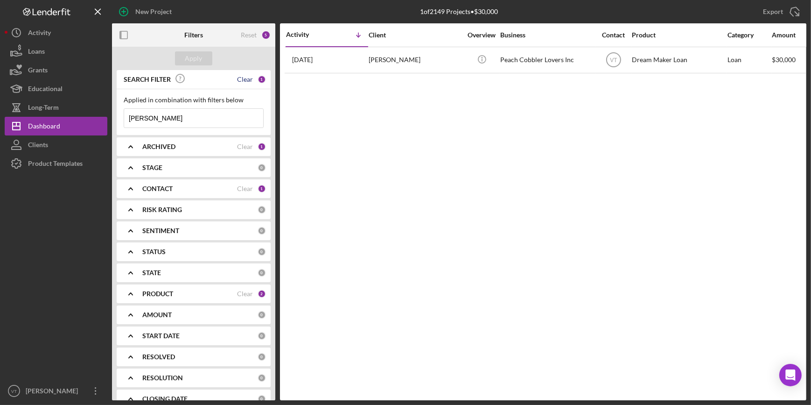
click at [244, 79] on div "Clear" at bounding box center [245, 79] width 16 height 7
click at [200, 59] on div "Apply" at bounding box center [193, 58] width 17 height 14
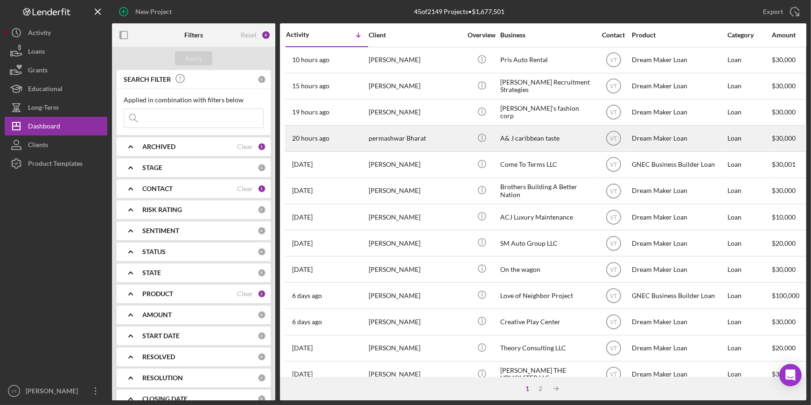
click at [389, 139] on div "permashwar Bharat" at bounding box center [415, 138] width 93 height 25
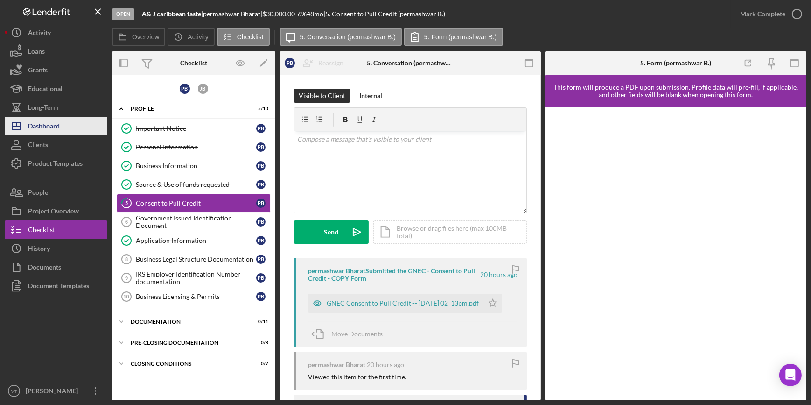
click at [59, 128] on div "Dashboard" at bounding box center [44, 127] width 32 height 21
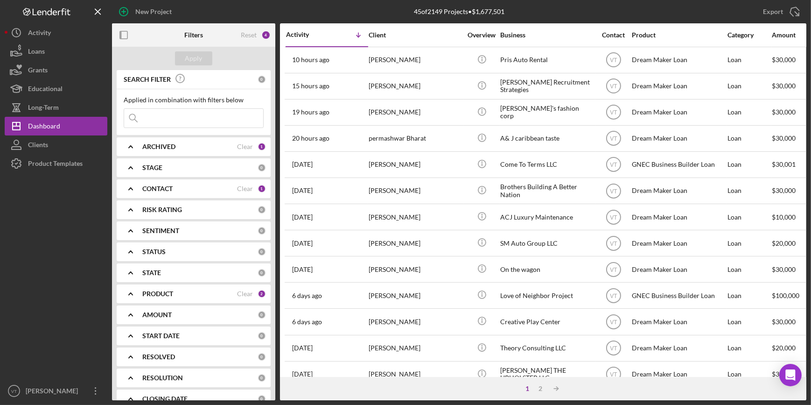
click at [417, 113] on div "[PERSON_NAME]" at bounding box center [415, 112] width 93 height 25
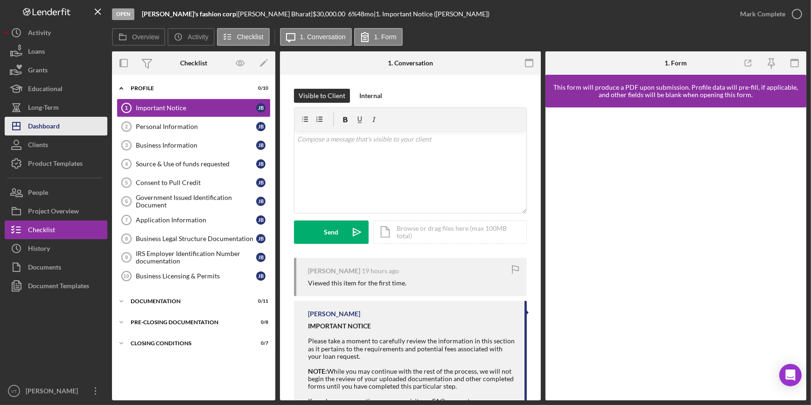
click at [71, 129] on button "Icon/Dashboard Dashboard" at bounding box center [56, 126] width 103 height 19
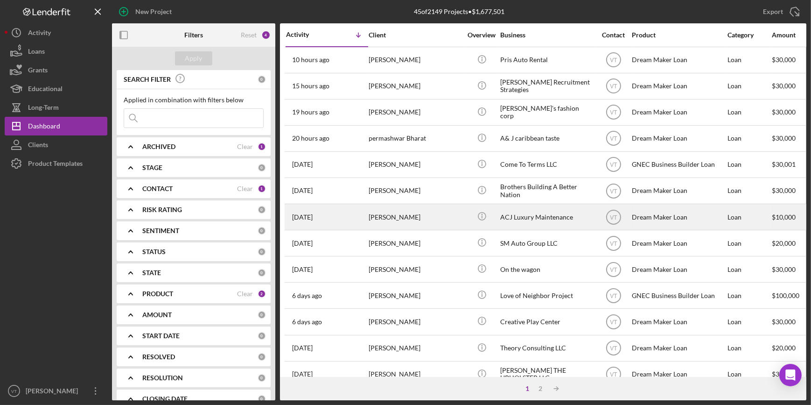
click at [412, 218] on div "[PERSON_NAME]" at bounding box center [415, 216] width 93 height 25
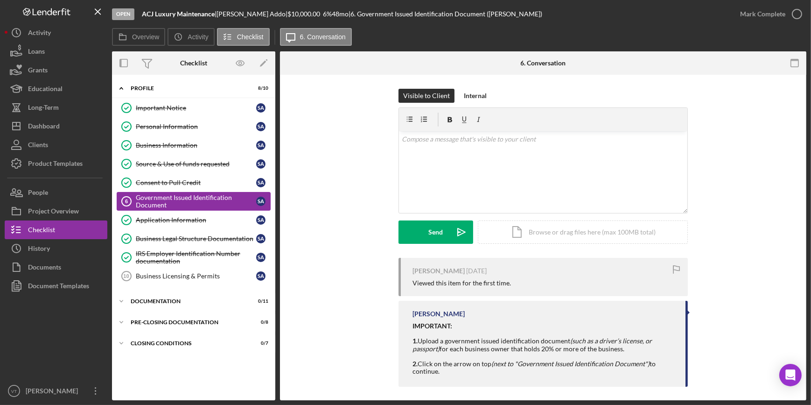
click at [191, 201] on div "Government Issued Identification Document" at bounding box center [196, 201] width 120 height 15
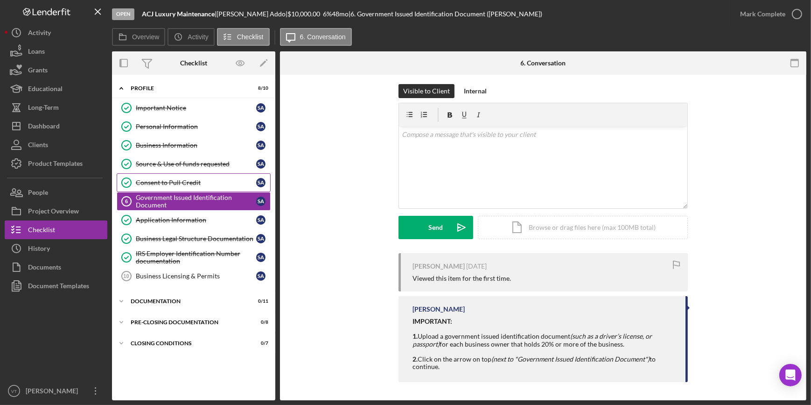
click at [188, 185] on div "Consent to Pull Credit" at bounding box center [196, 182] width 120 height 7
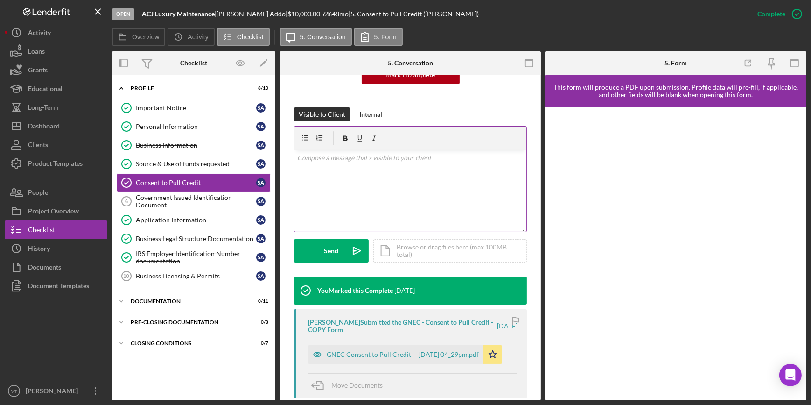
scroll to position [169, 0]
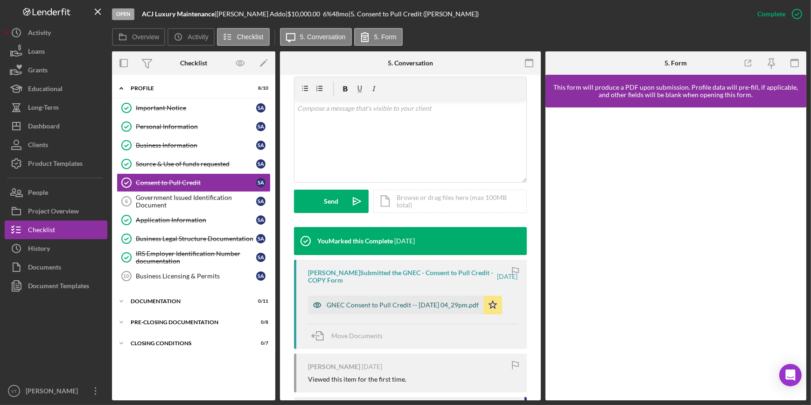
click at [392, 307] on div "GNEC Consent to Pull Credit -- 2025-08-18 04_29pm.pdf" at bounding box center [403, 304] width 152 height 7
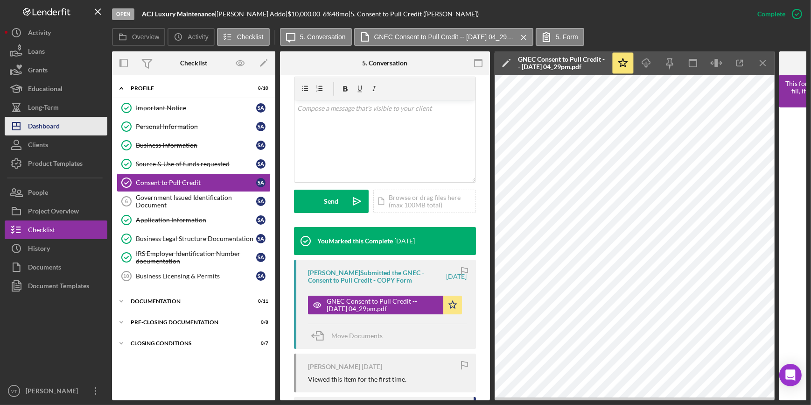
click at [75, 118] on button "Icon/Dashboard Dashboard" at bounding box center [56, 126] width 103 height 19
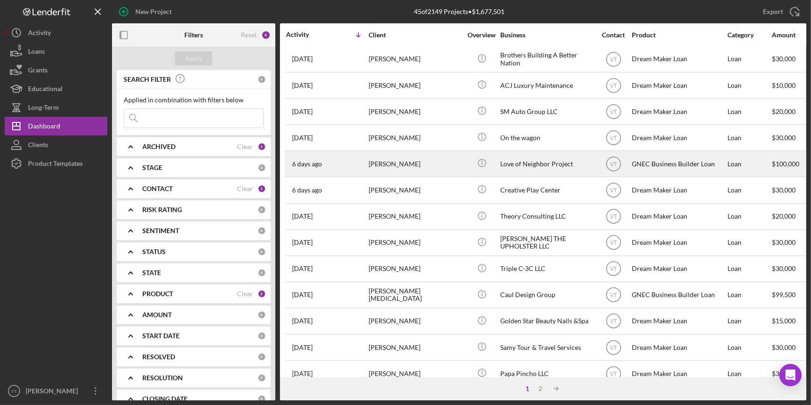
scroll to position [169, 0]
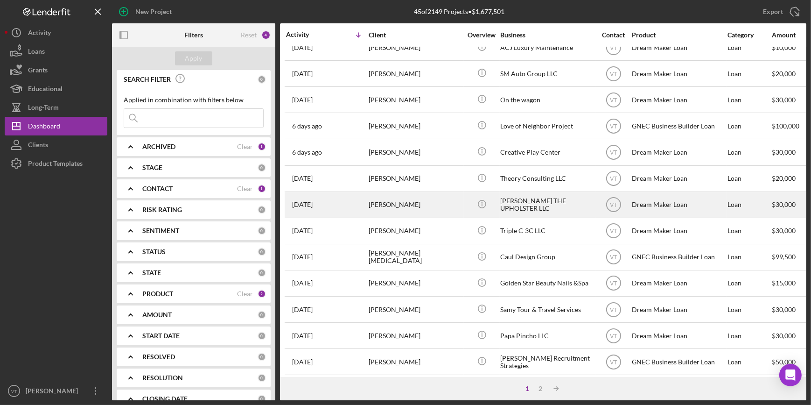
click at [421, 199] on div "[PERSON_NAME]" at bounding box center [415, 204] width 93 height 25
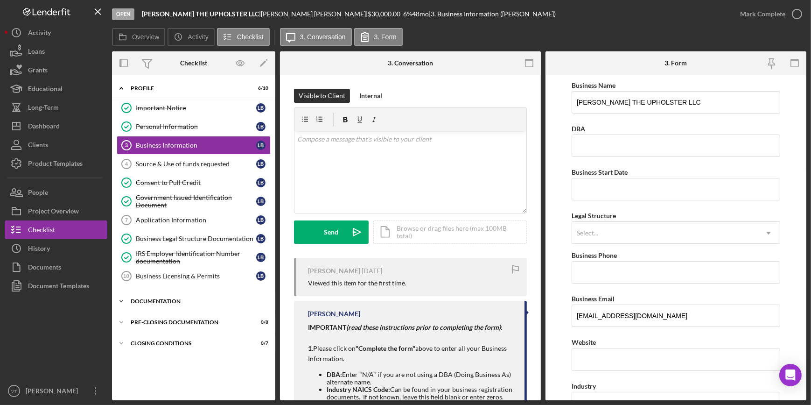
click at [123, 298] on icon "Icon/Expander" at bounding box center [121, 301] width 19 height 19
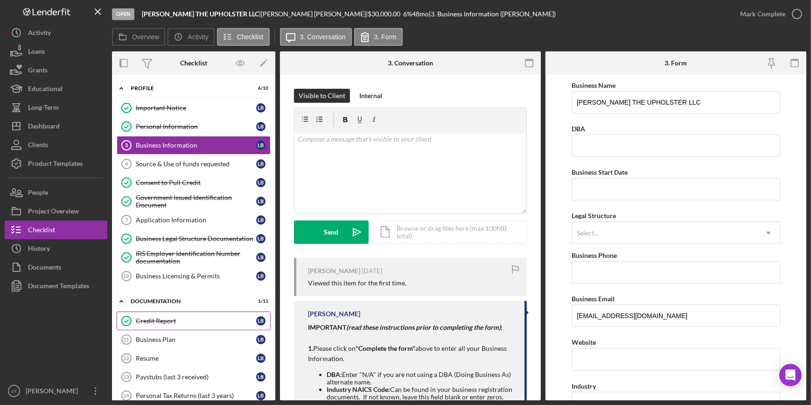
click at [157, 318] on div "Credit Report" at bounding box center [196, 320] width 120 height 7
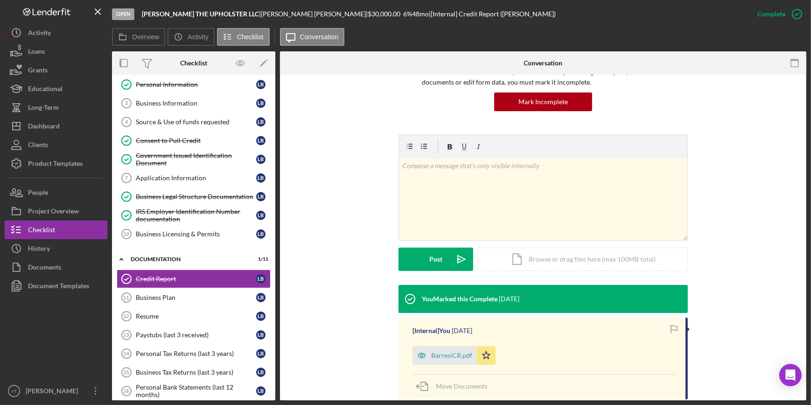
scroll to position [145, 0]
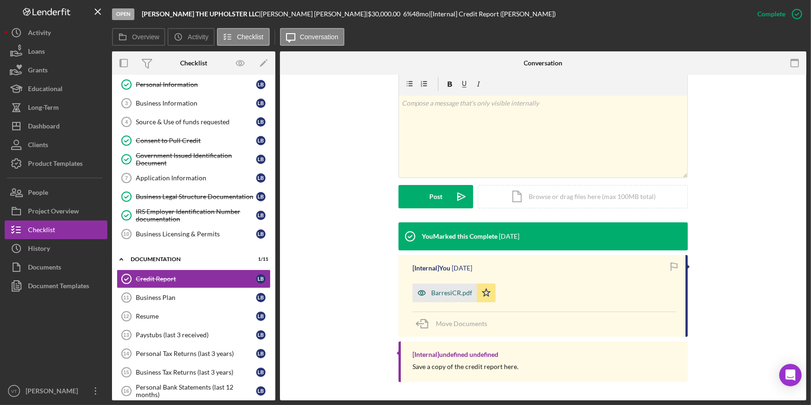
click at [452, 293] on div "BarresiCR.pdf" at bounding box center [451, 292] width 41 height 7
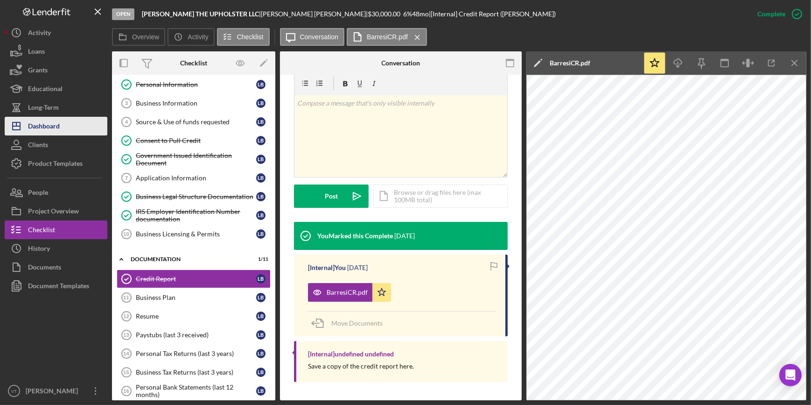
click at [70, 128] on button "Icon/Dashboard Dashboard" at bounding box center [56, 126] width 103 height 19
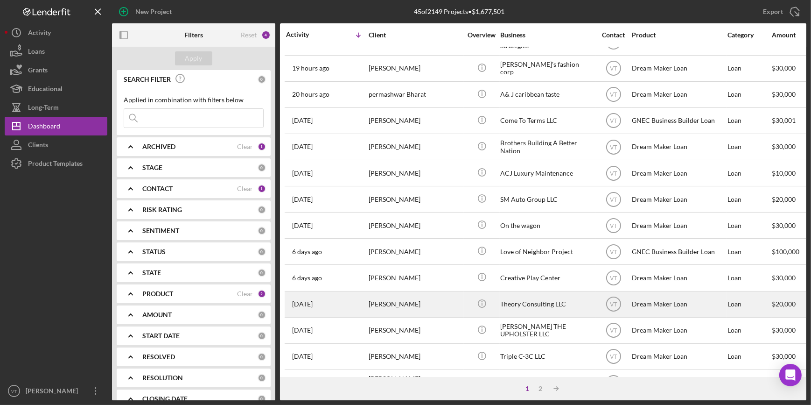
scroll to position [337, 0]
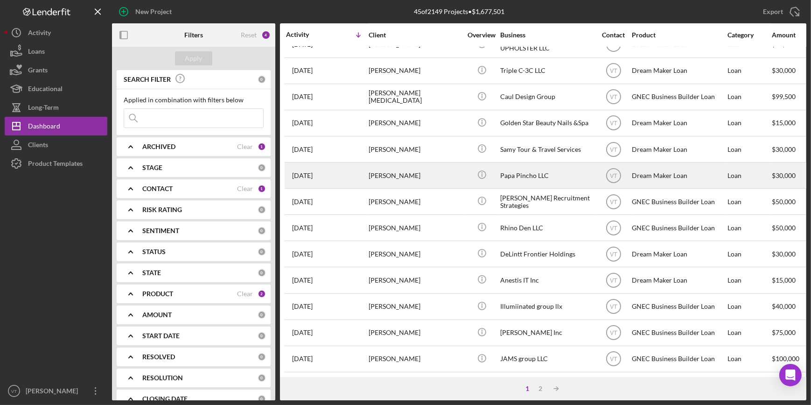
click at [391, 167] on div "[PERSON_NAME]" at bounding box center [415, 175] width 93 height 25
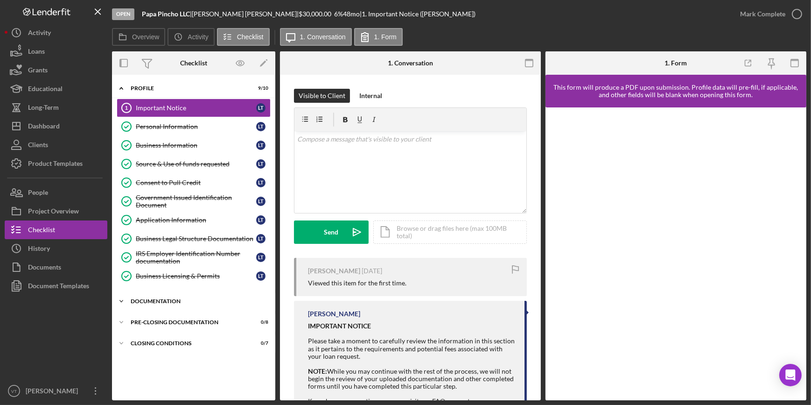
click at [128, 297] on icon "Icon/Expander" at bounding box center [121, 301] width 19 height 19
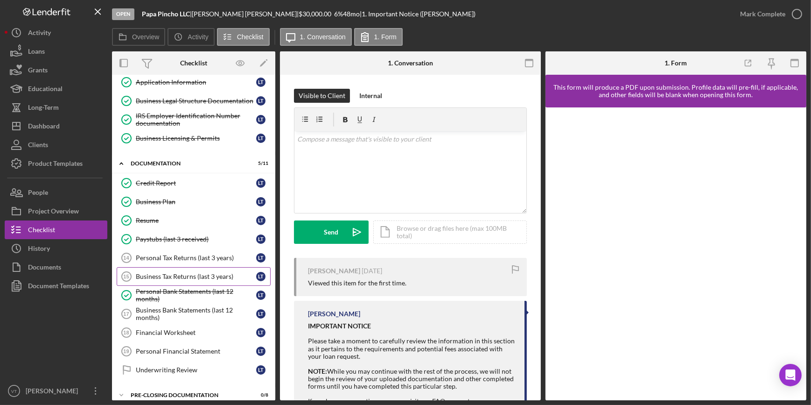
scroll to position [166, 0]
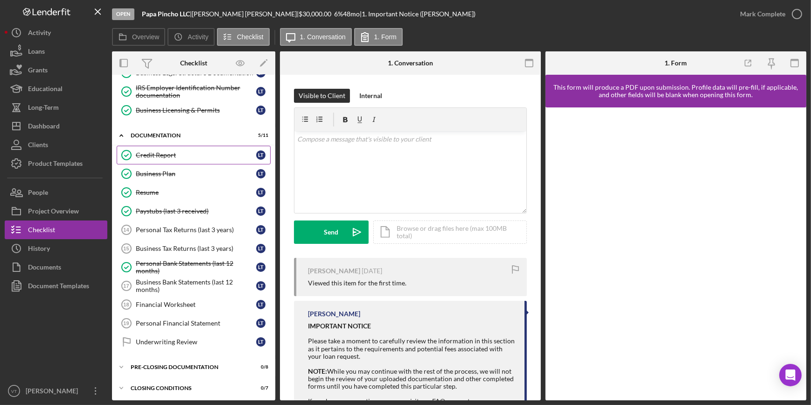
click at [191, 153] on div "Credit Report" at bounding box center [196, 154] width 120 height 7
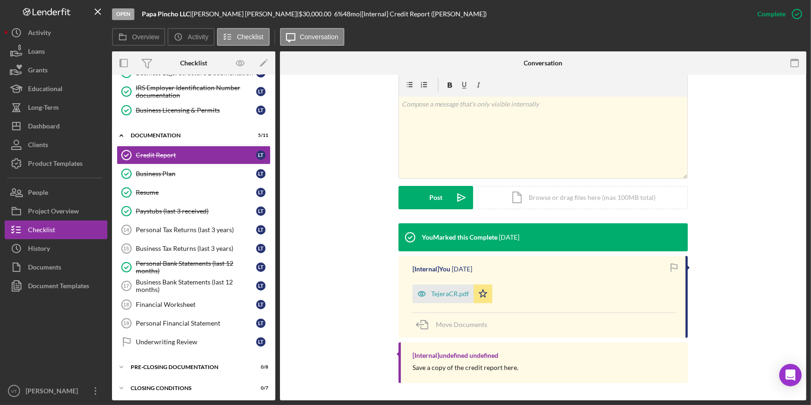
scroll to position [145, 0]
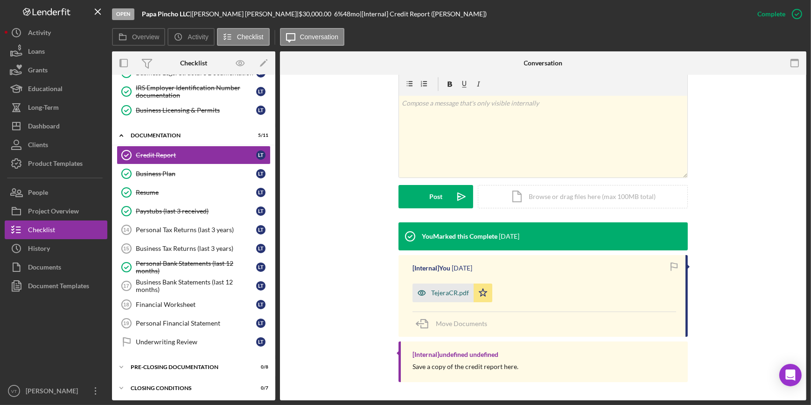
click at [440, 293] on div "TejeraCR.pdf" at bounding box center [450, 292] width 38 height 7
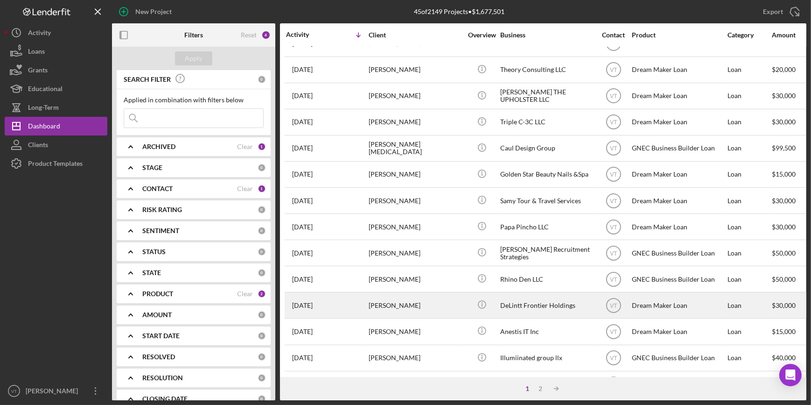
scroll to position [337, 0]
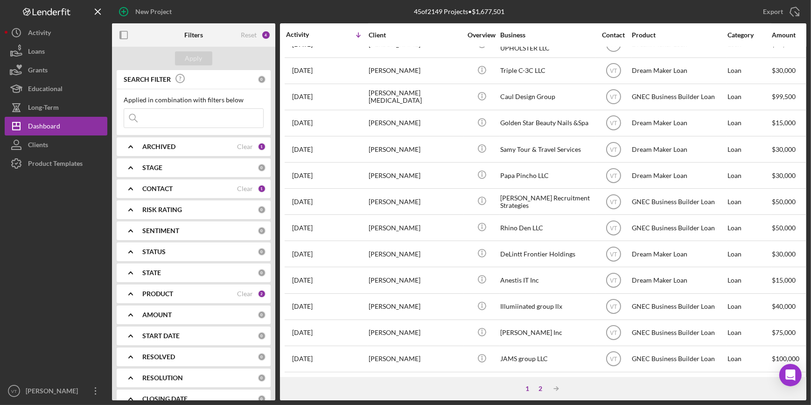
click at [540, 390] on div "2" at bounding box center [540, 387] width 13 height 7
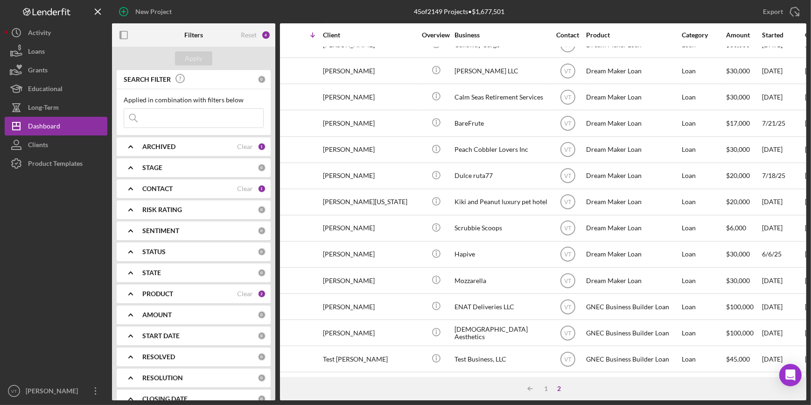
scroll to position [206, 55]
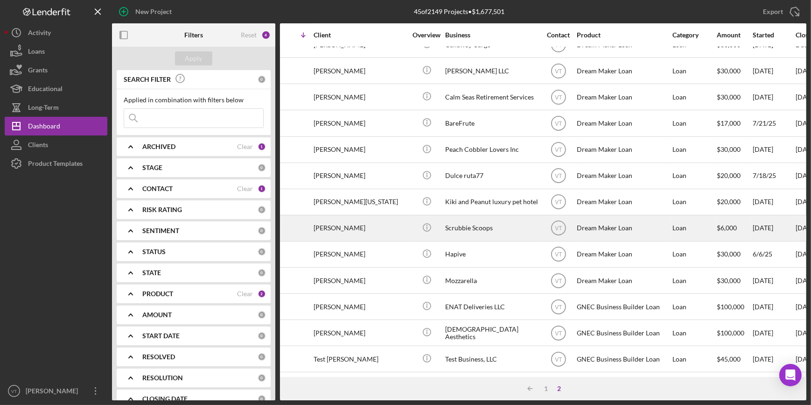
click at [325, 223] on div "[PERSON_NAME]" at bounding box center [360, 228] width 93 height 25
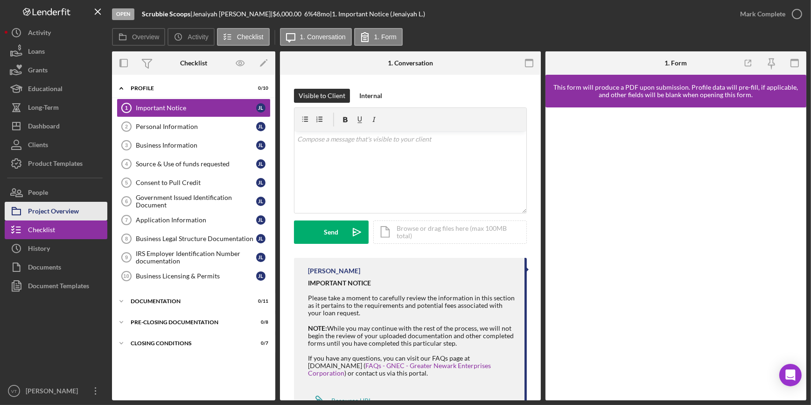
click at [72, 206] on div "Project Overview" at bounding box center [53, 212] width 51 height 21
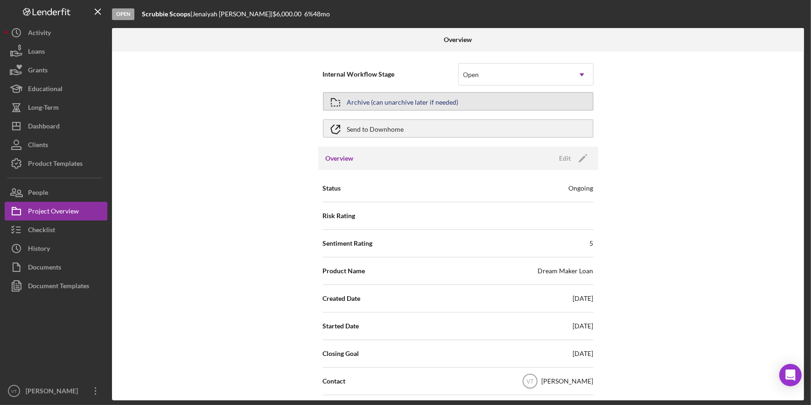
click at [407, 102] on div "Archive (can unarchive later if needed)" at bounding box center [403, 101] width 112 height 17
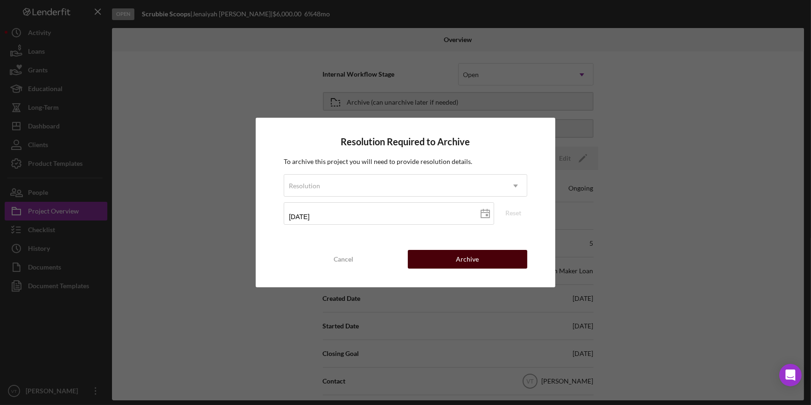
click at [442, 259] on button "Archive" at bounding box center [467, 259] width 119 height 19
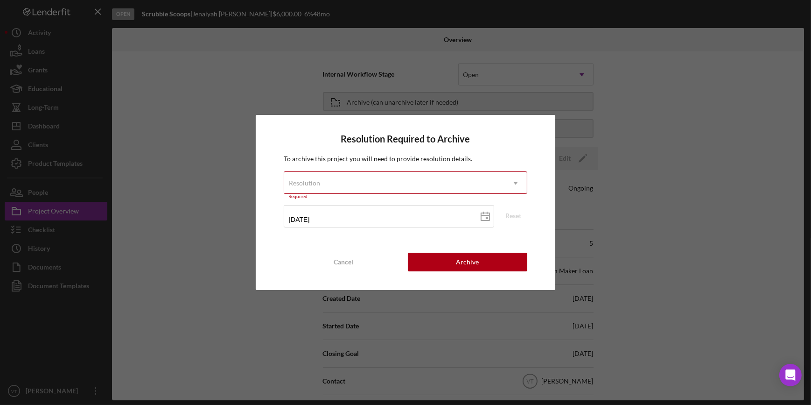
click at [494, 183] on div "Resolution" at bounding box center [394, 182] width 220 height 21
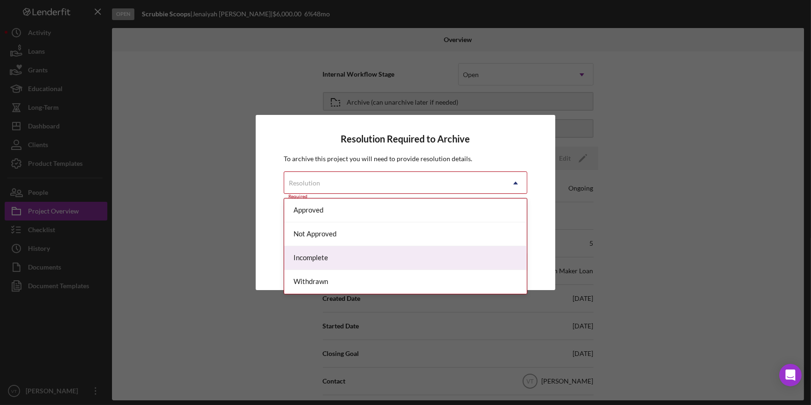
click at [466, 263] on div "Incomplete" at bounding box center [405, 258] width 242 height 24
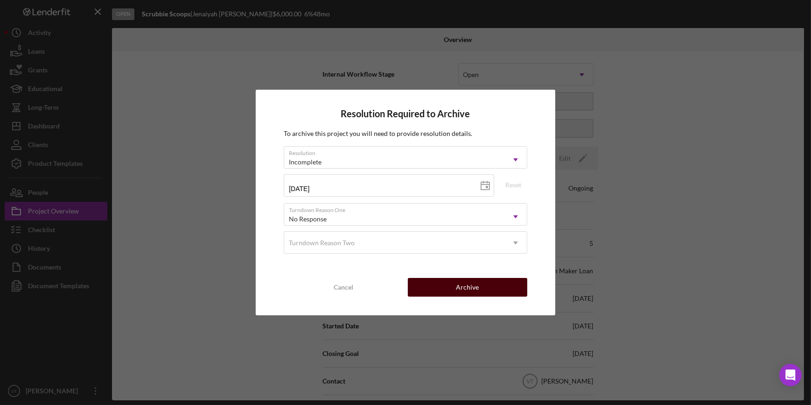
click at [464, 286] on div "Archive" at bounding box center [467, 287] width 23 height 19
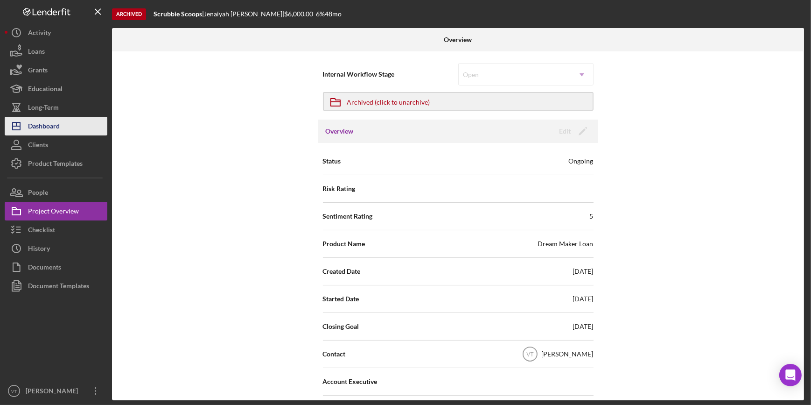
click at [77, 128] on button "Icon/Dashboard Dashboard" at bounding box center [56, 126] width 103 height 19
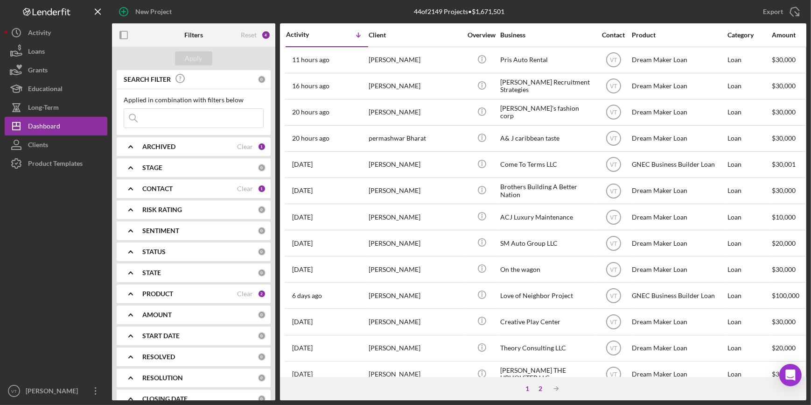
click at [541, 390] on div "2" at bounding box center [540, 387] width 13 height 7
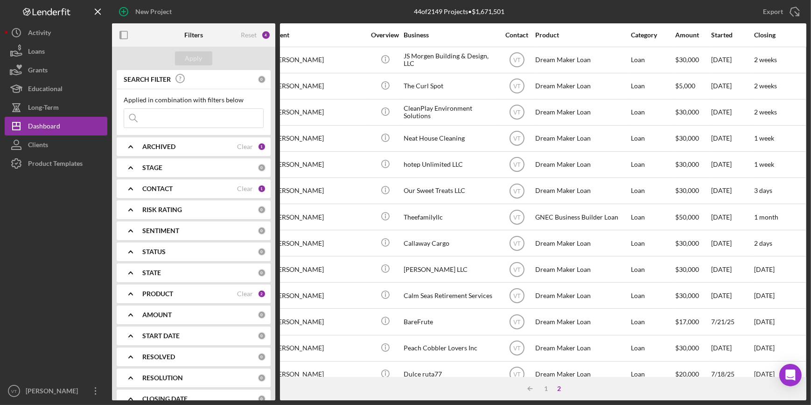
scroll to position [0, 90]
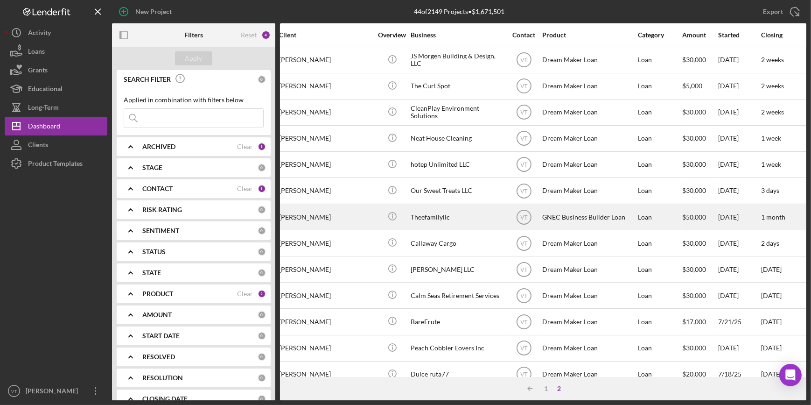
click at [359, 214] on div "[PERSON_NAME]" at bounding box center [325, 216] width 93 height 25
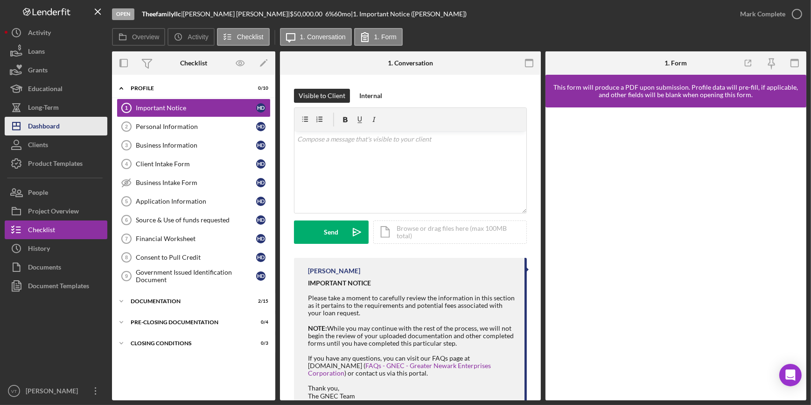
click at [75, 130] on button "Icon/Dashboard Dashboard" at bounding box center [56, 126] width 103 height 19
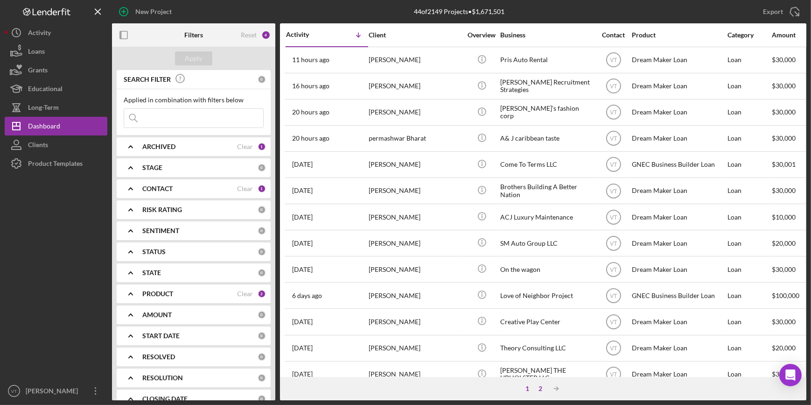
click at [542, 386] on div "2" at bounding box center [540, 387] width 13 height 7
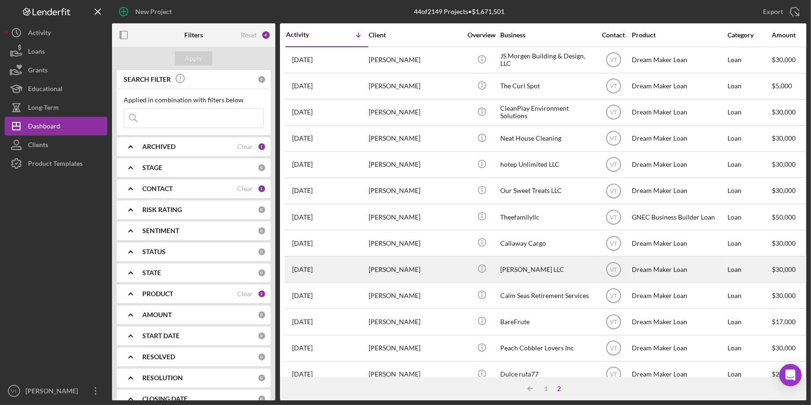
click at [436, 267] on div "[PERSON_NAME]" at bounding box center [415, 269] width 93 height 25
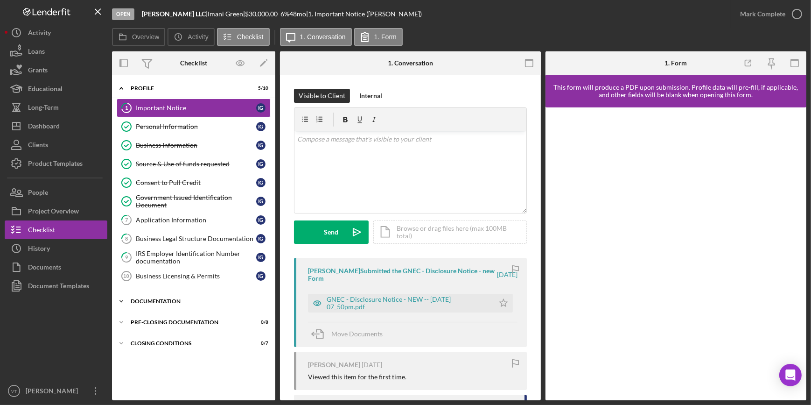
click at [126, 298] on icon "Icon/Expander" at bounding box center [121, 301] width 19 height 19
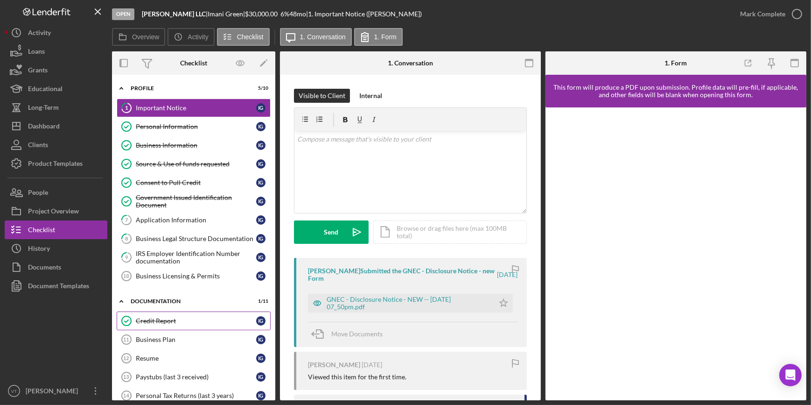
click at [132, 318] on icon "Credit Report" at bounding box center [126, 320] width 23 height 23
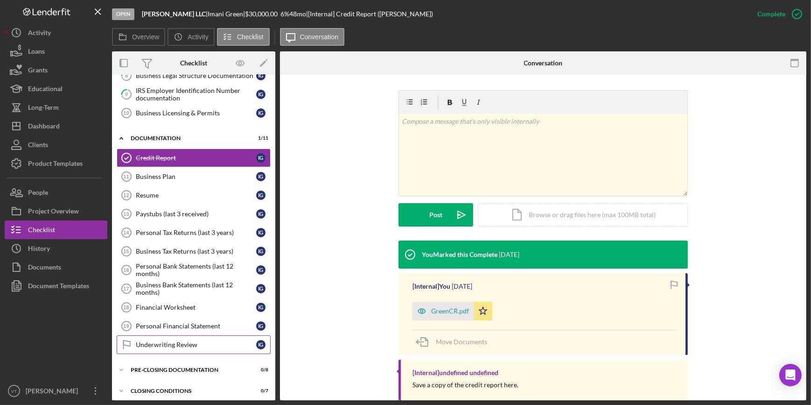
scroll to position [166, 0]
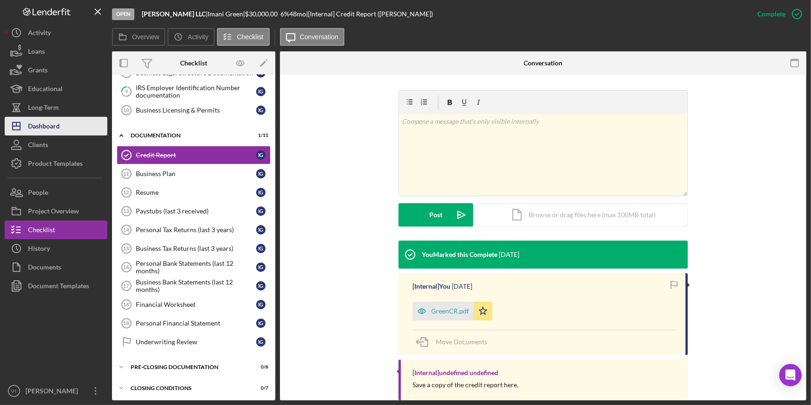
click at [66, 133] on button "Icon/Dashboard Dashboard" at bounding box center [56, 126] width 103 height 19
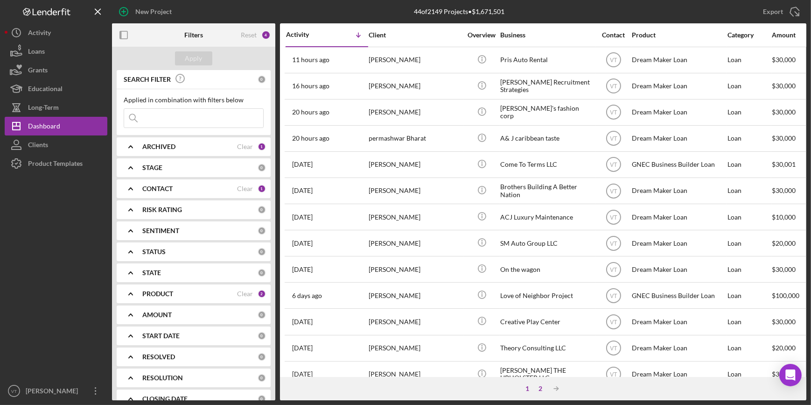
click at [540, 388] on div "2" at bounding box center [540, 387] width 13 height 7
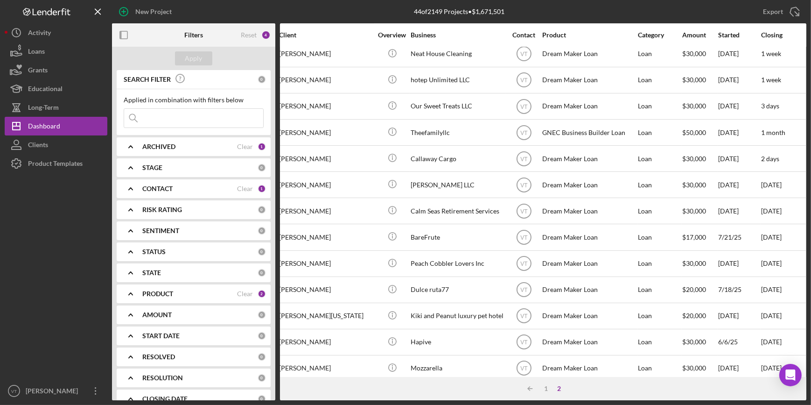
scroll to position [84, 0]
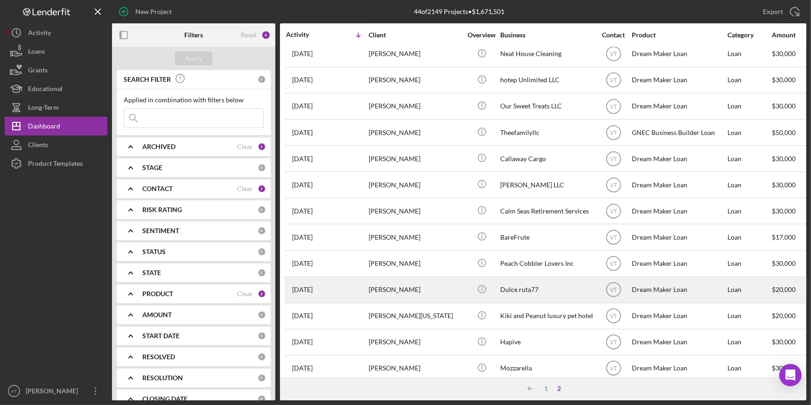
click at [398, 291] on div "[PERSON_NAME]" at bounding box center [415, 289] width 93 height 25
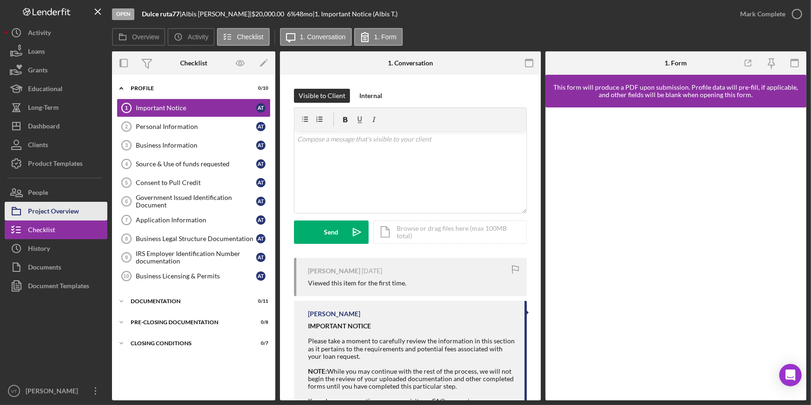
click at [86, 208] on button "Project Overview" at bounding box center [56, 211] width 103 height 19
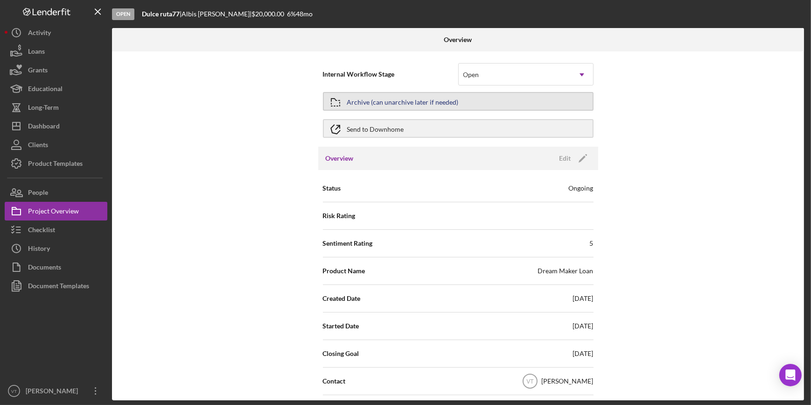
click at [395, 104] on div "Archive (can unarchive later if needed)" at bounding box center [403, 101] width 112 height 17
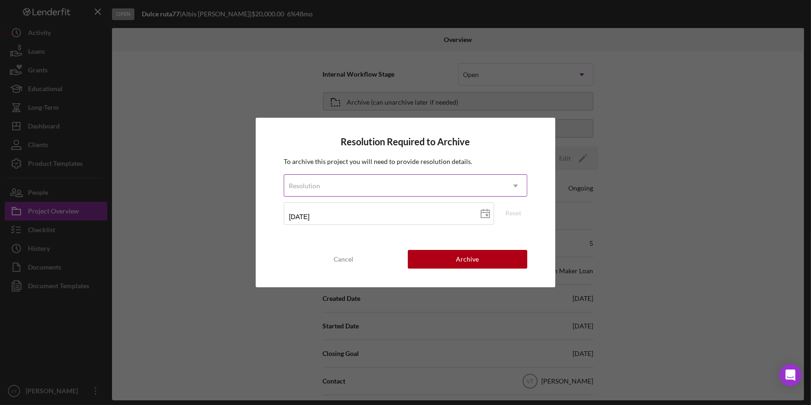
click at [406, 181] on div "Resolution" at bounding box center [394, 185] width 220 height 21
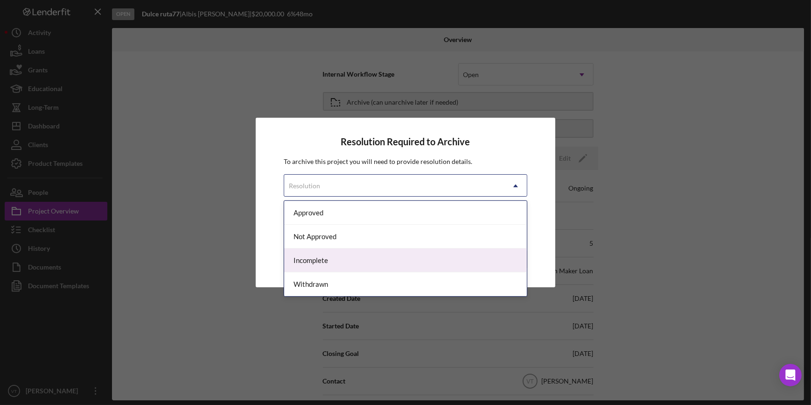
click at [405, 260] on div "Incomplete" at bounding box center [405, 260] width 242 height 24
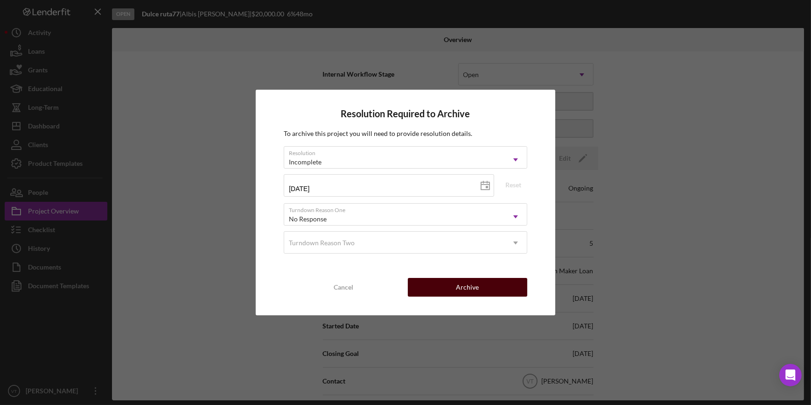
click at [442, 286] on button "Archive" at bounding box center [467, 287] width 119 height 19
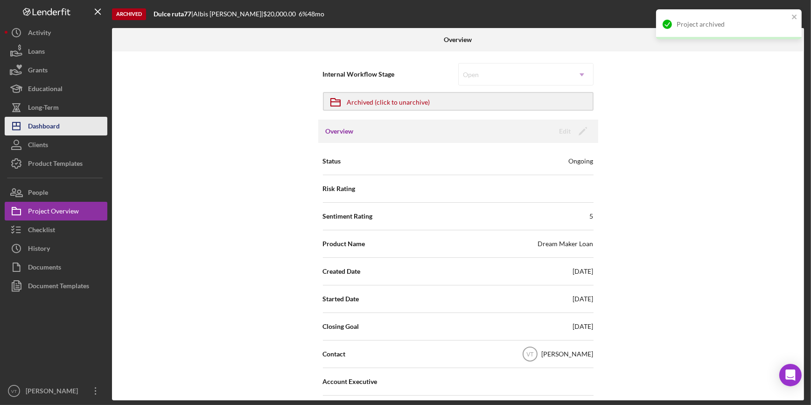
click at [49, 128] on div "Dashboard" at bounding box center [44, 127] width 32 height 21
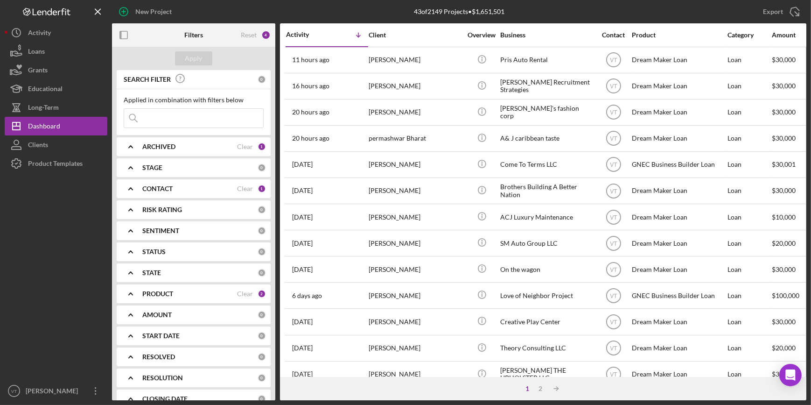
click at [538, 389] on div "2" at bounding box center [540, 387] width 13 height 7
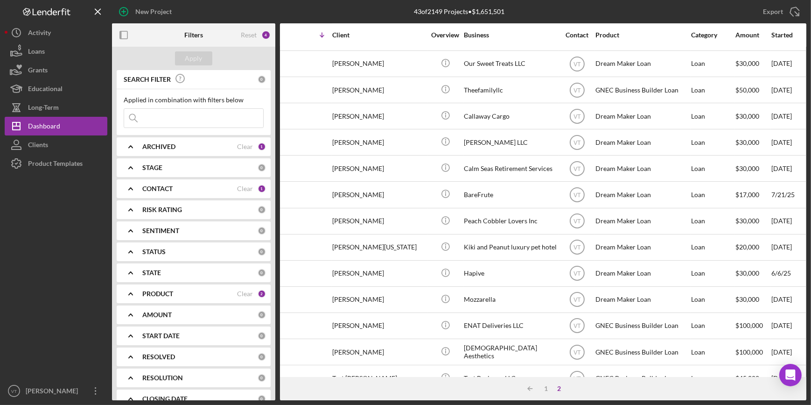
scroll to position [127, 38]
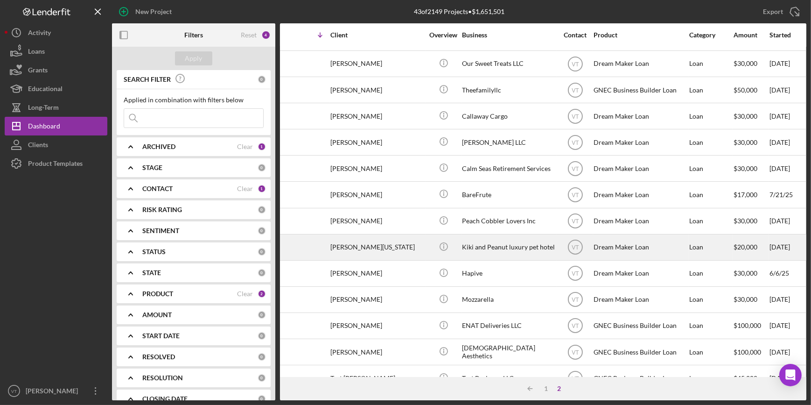
click at [428, 247] on div "Icon/Info" at bounding box center [443, 247] width 35 height 25
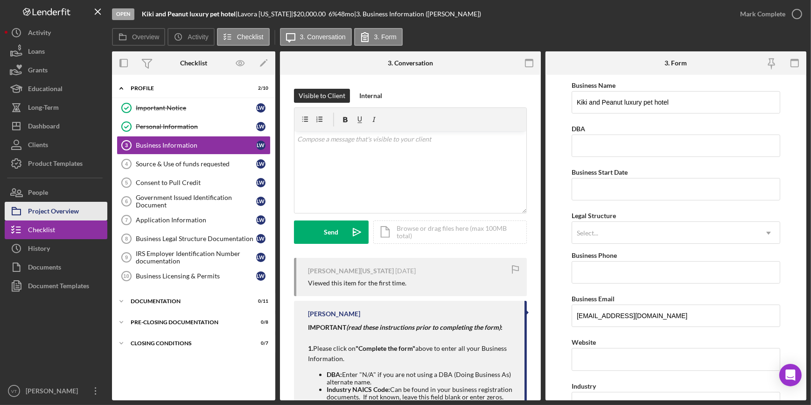
click at [71, 212] on div "Project Overview" at bounding box center [53, 212] width 51 height 21
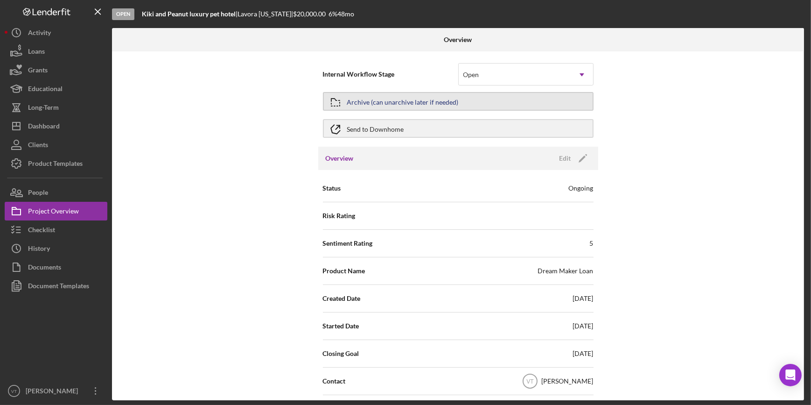
click at [477, 102] on button "Archive (can unarchive later if needed)" at bounding box center [458, 101] width 271 height 19
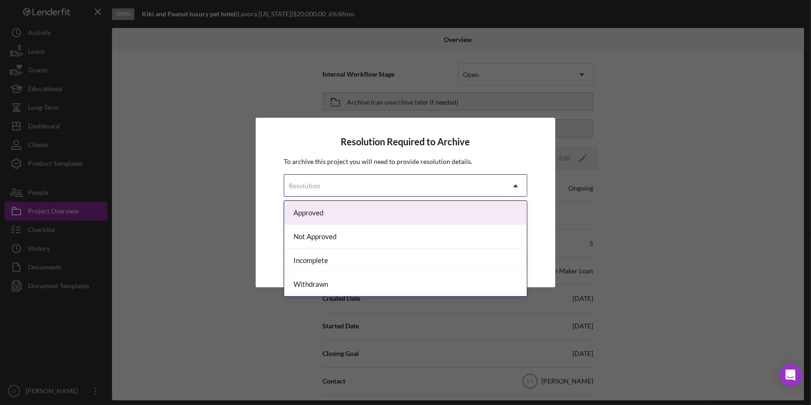
click at [471, 181] on div "Resolution" at bounding box center [394, 185] width 220 height 21
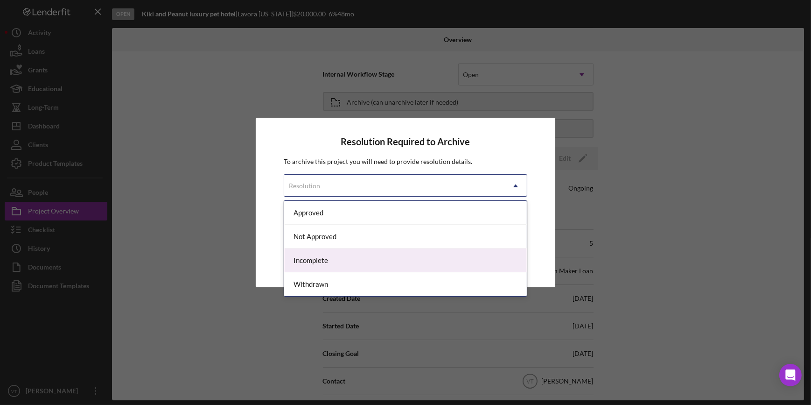
click at [455, 251] on div "Incomplete" at bounding box center [405, 260] width 242 height 24
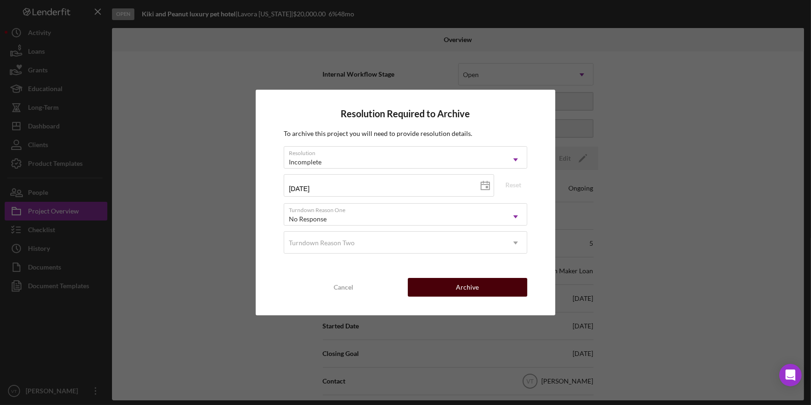
click at [452, 280] on button "Archive" at bounding box center [467, 287] width 119 height 19
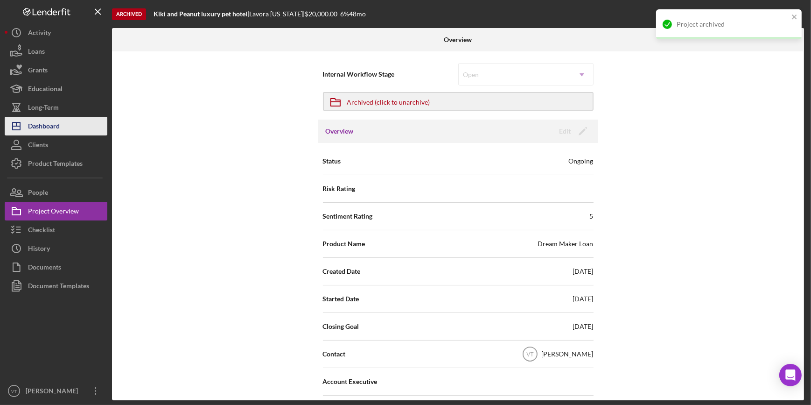
click at [73, 125] on button "Icon/Dashboard Dashboard" at bounding box center [56, 126] width 103 height 19
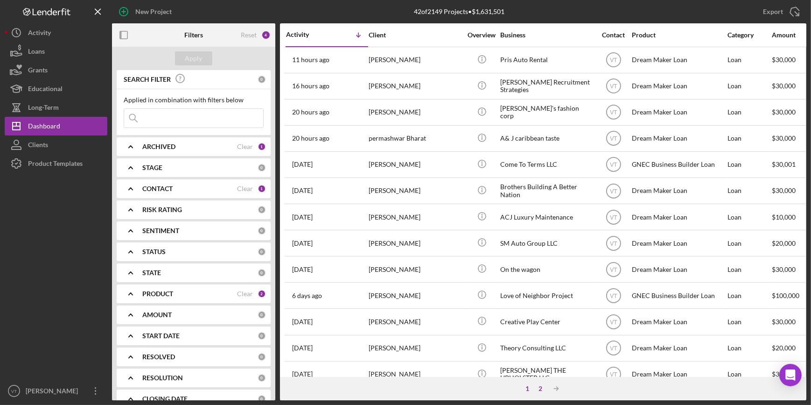
click at [538, 385] on div "2" at bounding box center [540, 387] width 13 height 7
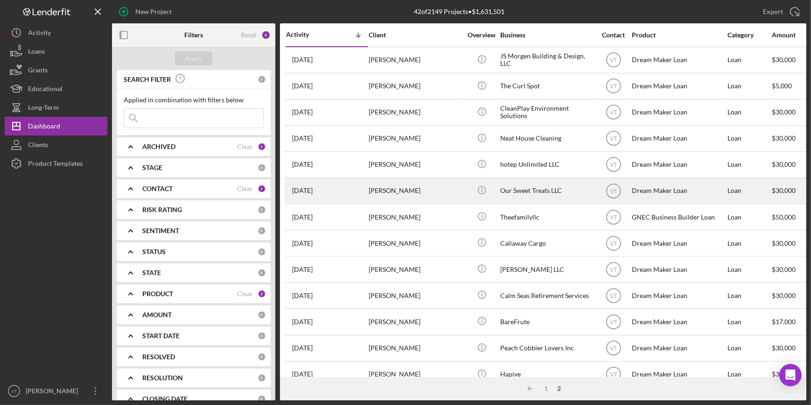
click at [440, 198] on div "[PERSON_NAME]" at bounding box center [415, 190] width 93 height 25
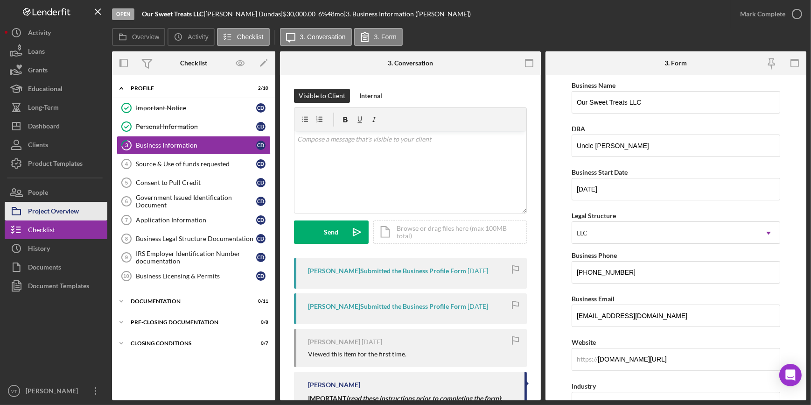
click at [54, 208] on div "Project Overview" at bounding box center [53, 212] width 51 height 21
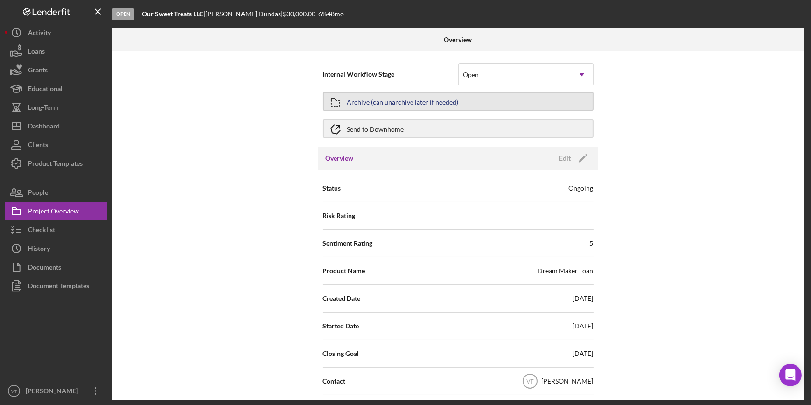
click at [419, 93] on button "Archive (can unarchive later if needed)" at bounding box center [458, 101] width 271 height 19
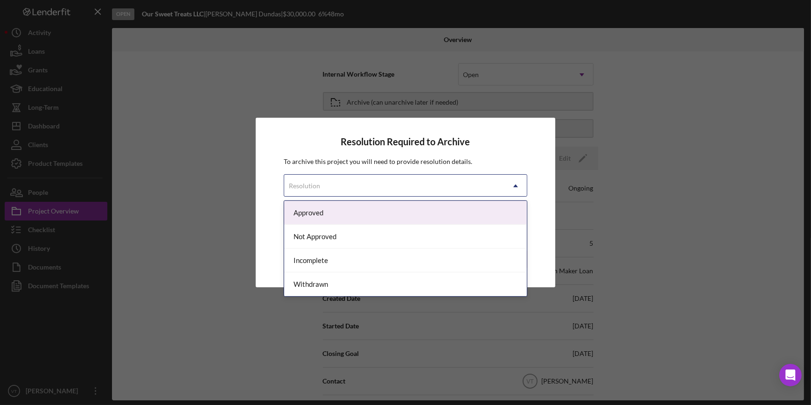
click at [433, 189] on div "Resolution" at bounding box center [394, 185] width 220 height 21
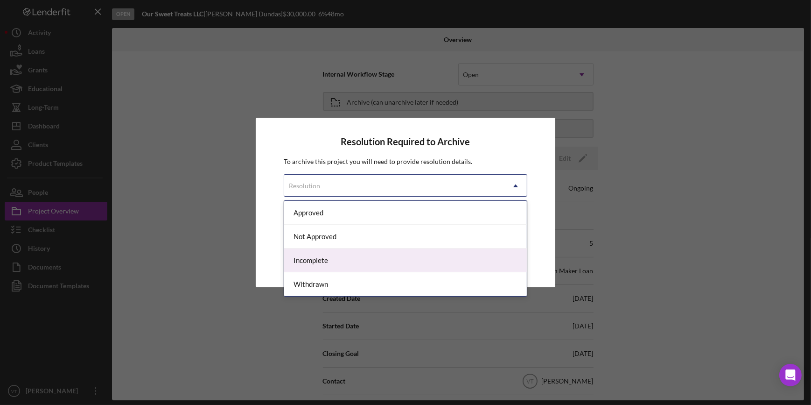
click at [408, 260] on div "Incomplete" at bounding box center [405, 260] width 242 height 24
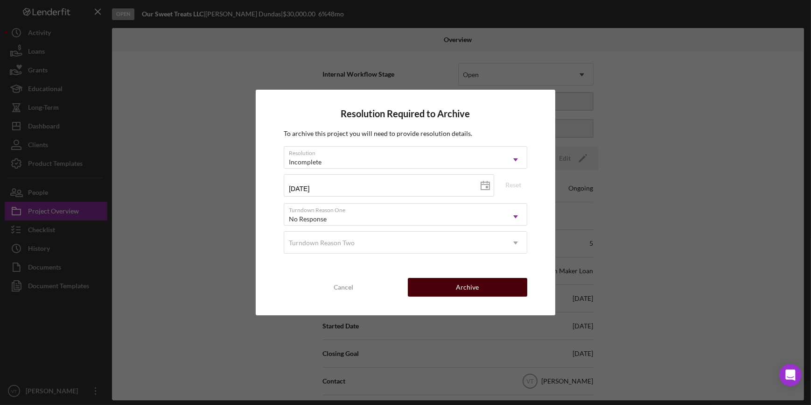
click at [450, 280] on button "Archive" at bounding box center [467, 287] width 119 height 19
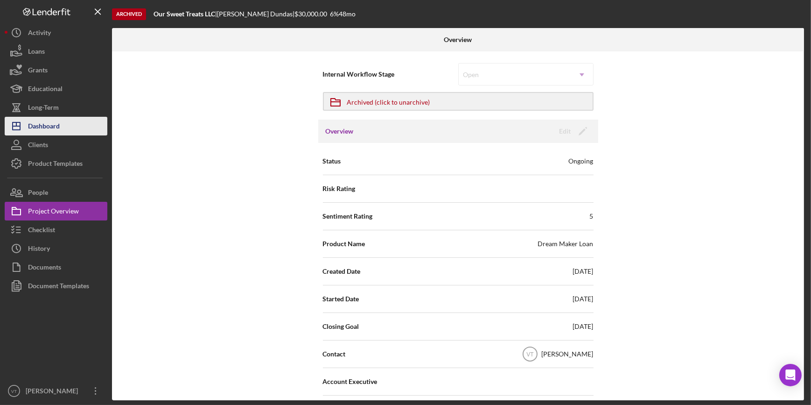
click at [76, 122] on button "Icon/Dashboard Dashboard" at bounding box center [56, 126] width 103 height 19
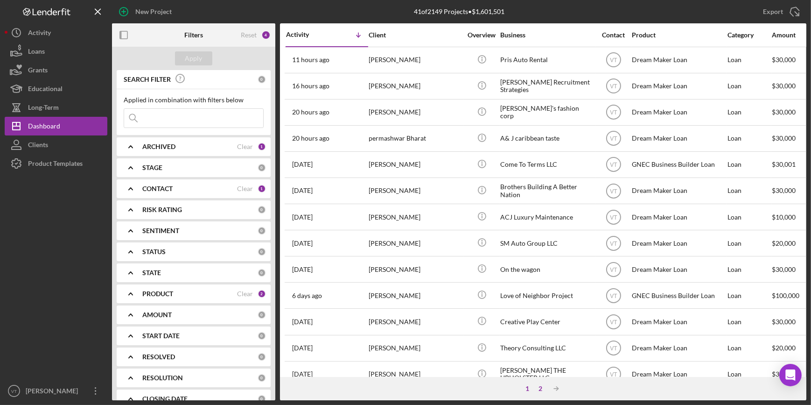
click at [539, 388] on div "2" at bounding box center [540, 387] width 13 height 7
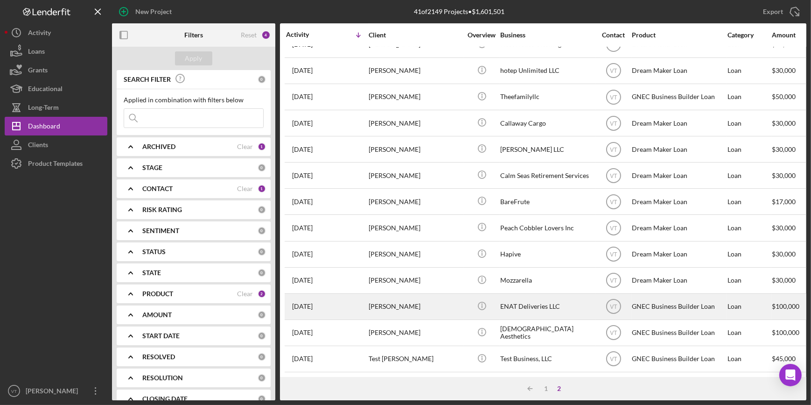
scroll to position [101, 0]
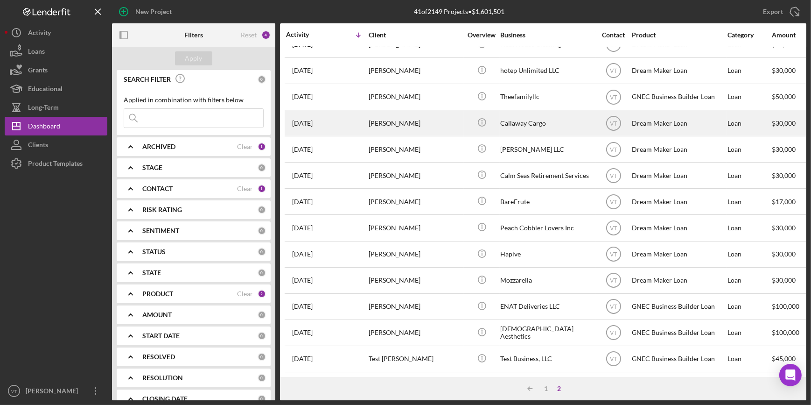
click at [440, 112] on div "[PERSON_NAME]" at bounding box center [415, 123] width 93 height 25
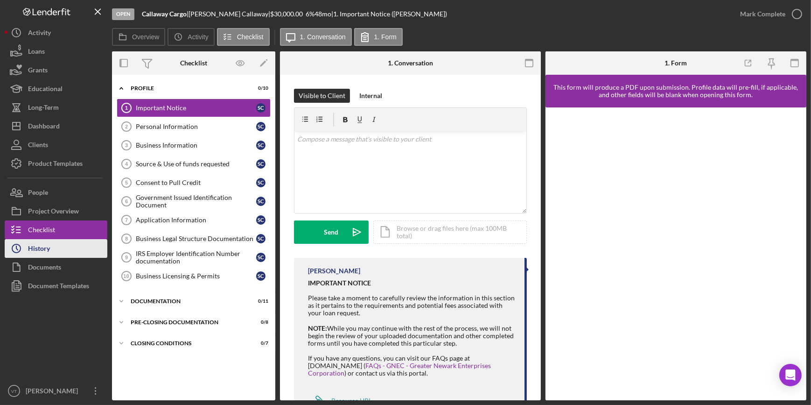
click at [41, 249] on div "History" at bounding box center [39, 249] width 22 height 21
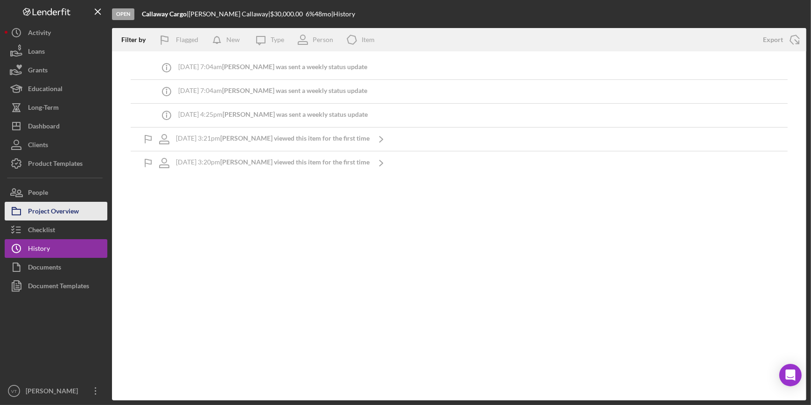
click at [72, 209] on div "Project Overview" at bounding box center [53, 212] width 51 height 21
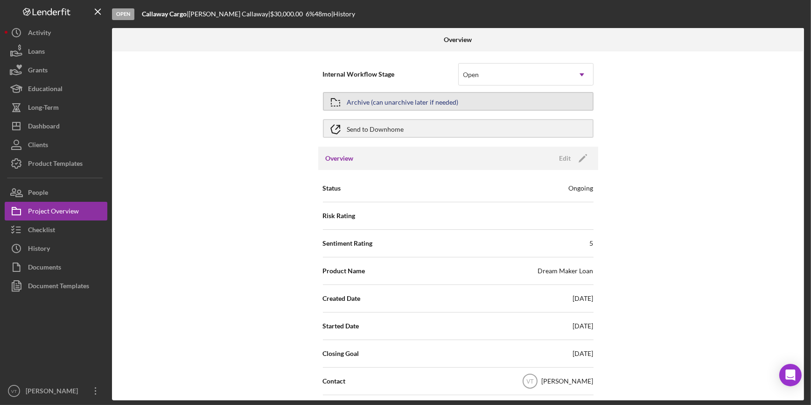
click at [384, 102] on div "Archive (can unarchive later if needed)" at bounding box center [403, 101] width 112 height 17
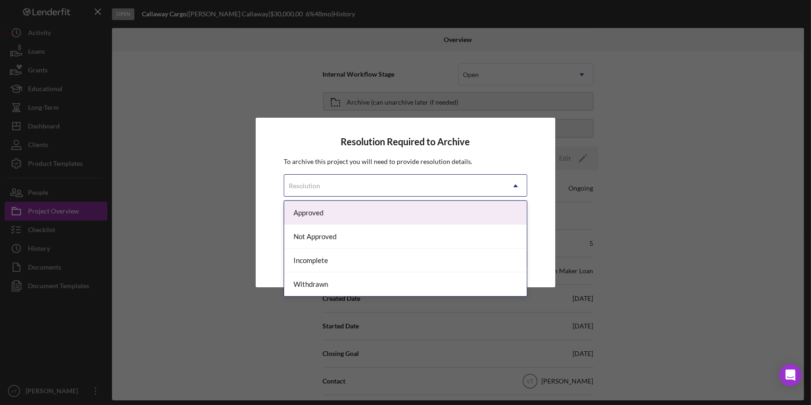
click at [425, 188] on div "Resolution" at bounding box center [394, 185] width 220 height 21
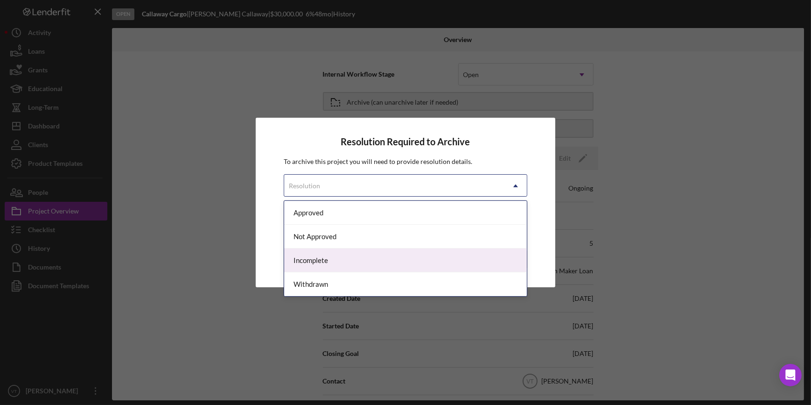
click at [402, 267] on div "Incomplete" at bounding box center [405, 260] width 242 height 24
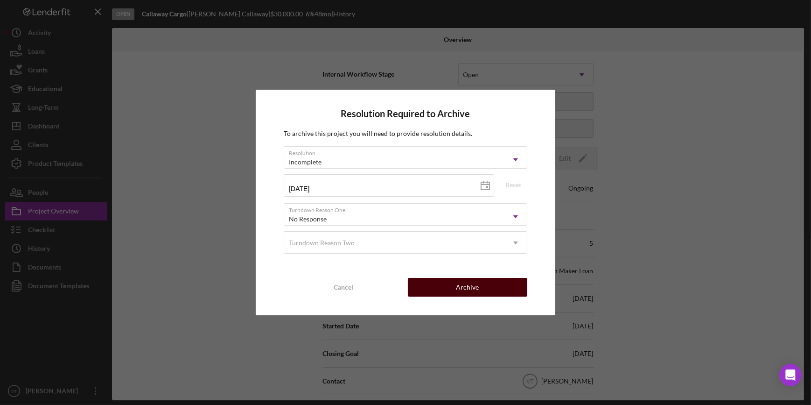
click at [430, 281] on button "Archive" at bounding box center [467, 287] width 119 height 19
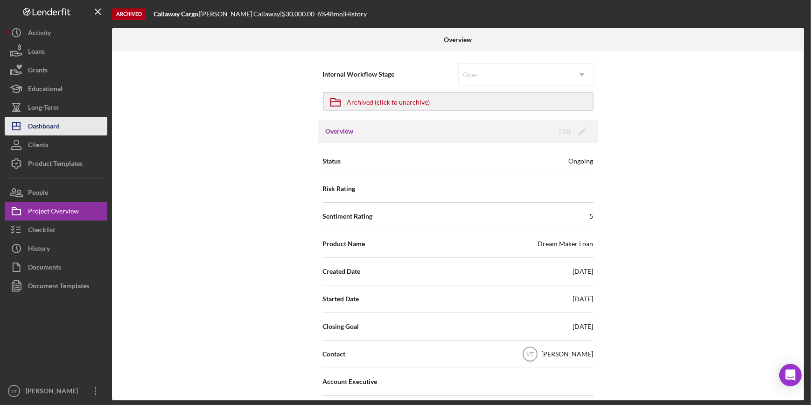
click at [72, 120] on button "Icon/Dashboard Dashboard" at bounding box center [56, 126] width 103 height 19
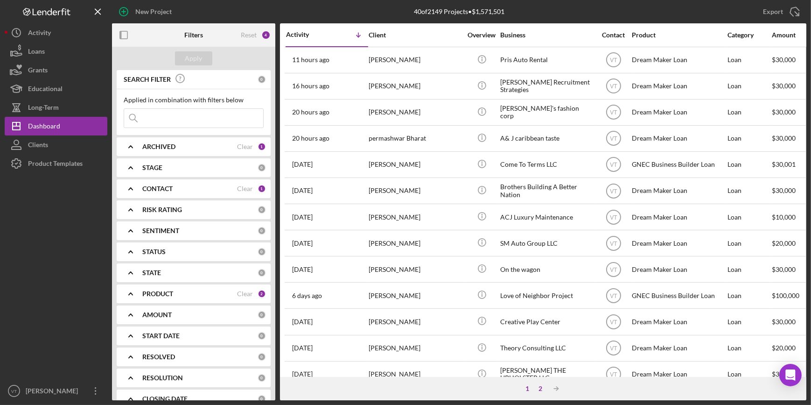
click at [537, 387] on div "2" at bounding box center [540, 387] width 13 height 7
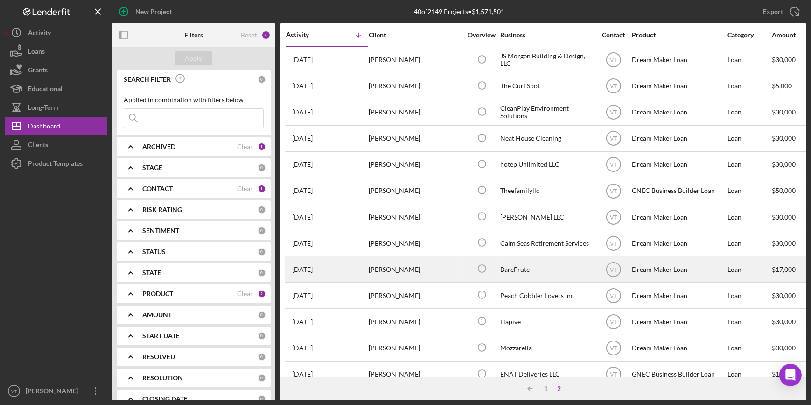
click at [412, 264] on div "[PERSON_NAME]" at bounding box center [415, 269] width 93 height 25
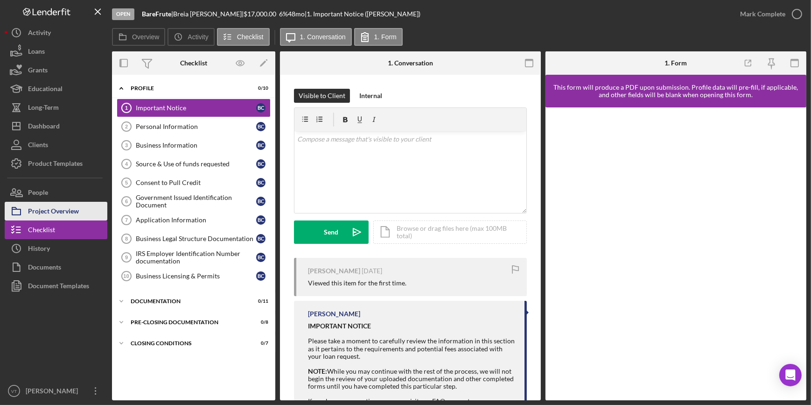
click at [68, 210] on div "Project Overview" at bounding box center [53, 212] width 51 height 21
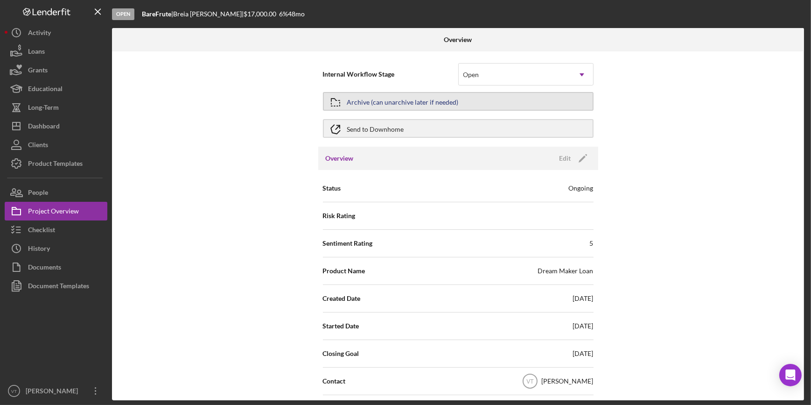
click at [401, 103] on div "Archive (can unarchive later if needed)" at bounding box center [403, 101] width 112 height 17
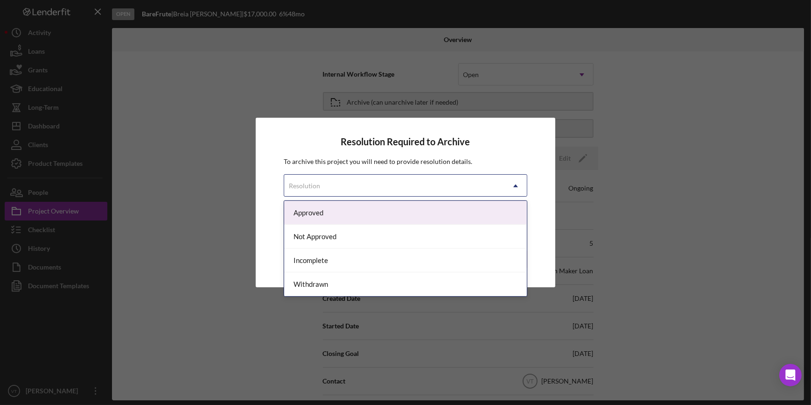
click at [409, 186] on div "Resolution" at bounding box center [394, 185] width 220 height 21
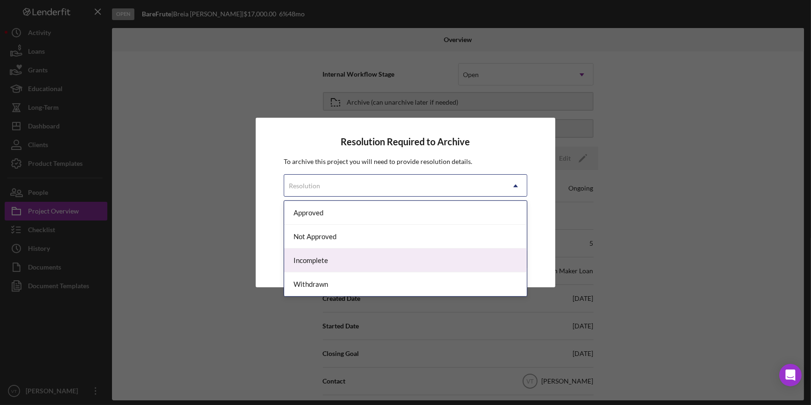
click at [400, 265] on div "Incomplete" at bounding box center [405, 260] width 242 height 24
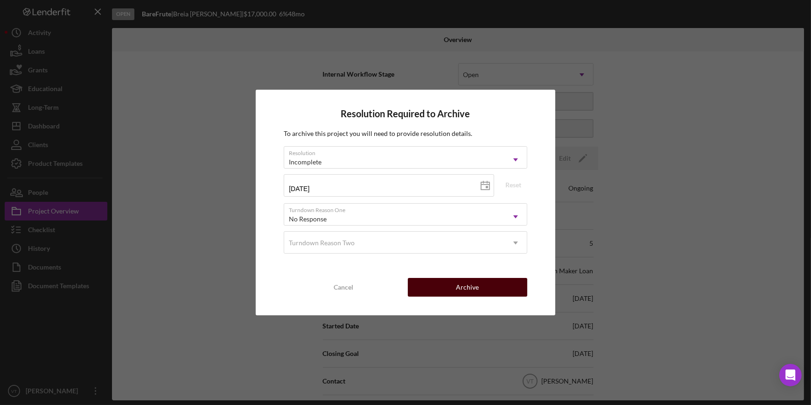
click at [450, 290] on button "Archive" at bounding box center [467, 287] width 119 height 19
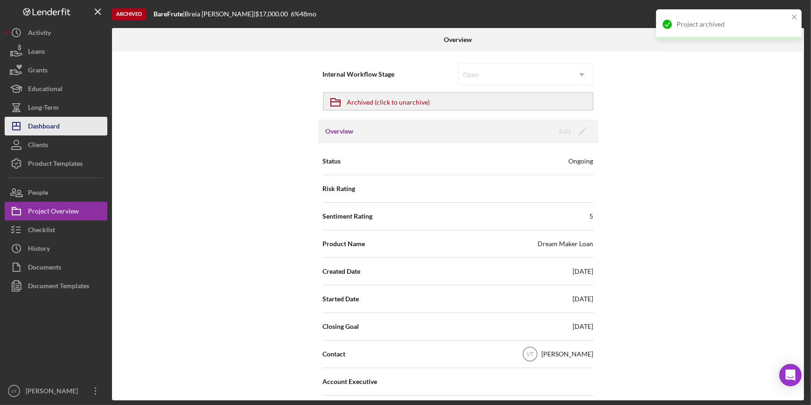
click at [75, 126] on button "Icon/Dashboard Dashboard" at bounding box center [56, 126] width 103 height 19
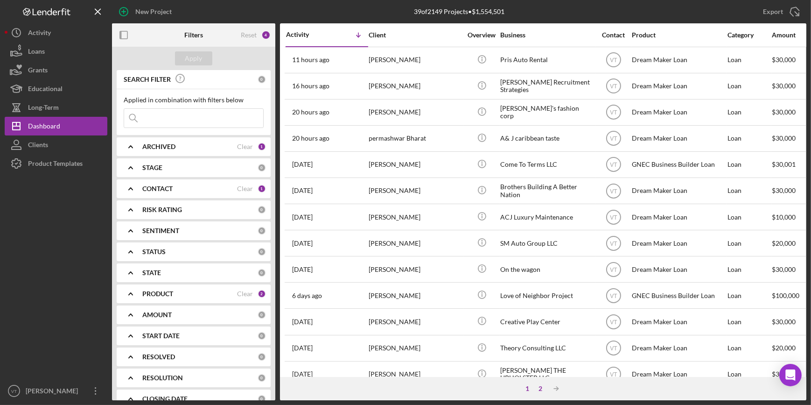
click at [541, 387] on div "2" at bounding box center [540, 387] width 13 height 7
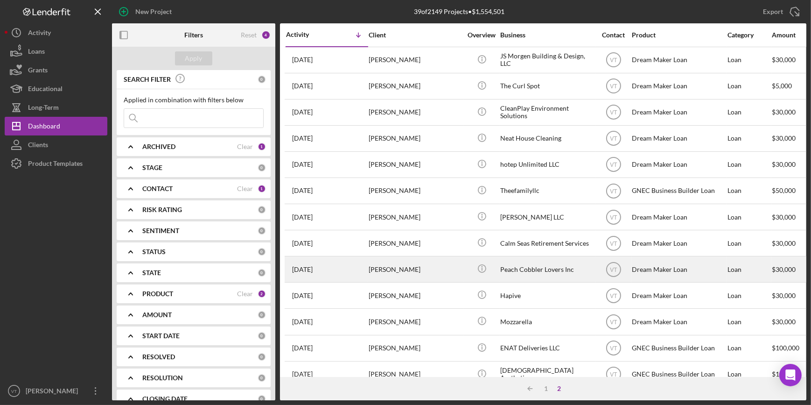
click at [397, 272] on div "[PERSON_NAME]" at bounding box center [415, 269] width 93 height 25
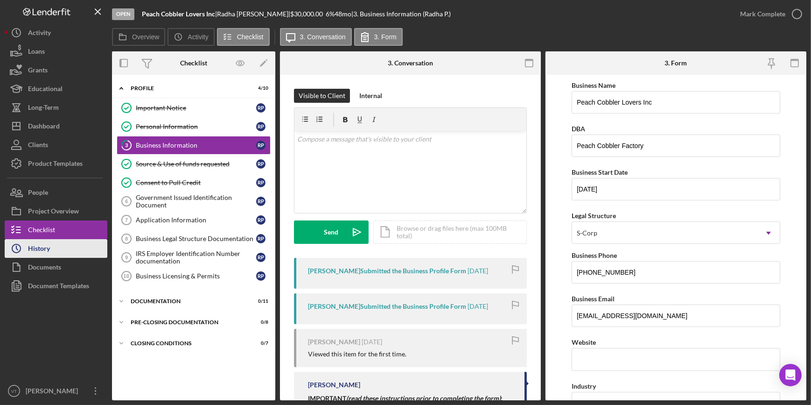
click at [80, 250] on button "Icon/History History" at bounding box center [56, 248] width 103 height 19
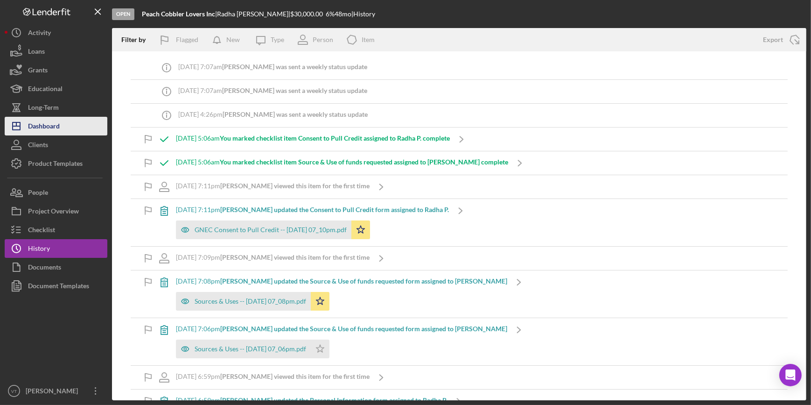
click at [74, 126] on button "Icon/Dashboard Dashboard" at bounding box center [56, 126] width 103 height 19
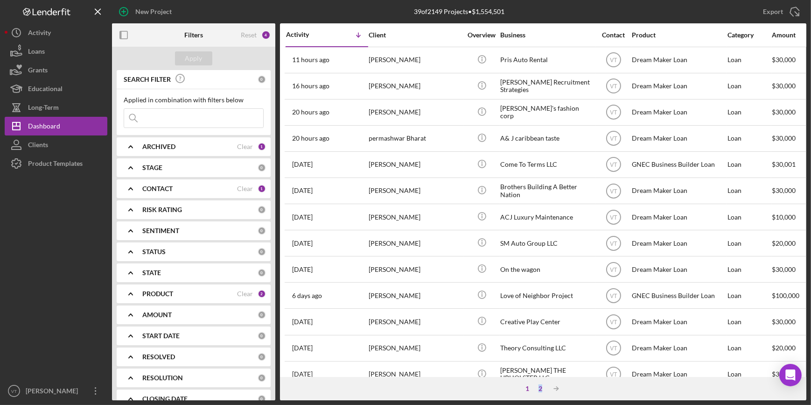
click at [541, 387] on div "2" at bounding box center [540, 387] width 13 height 7
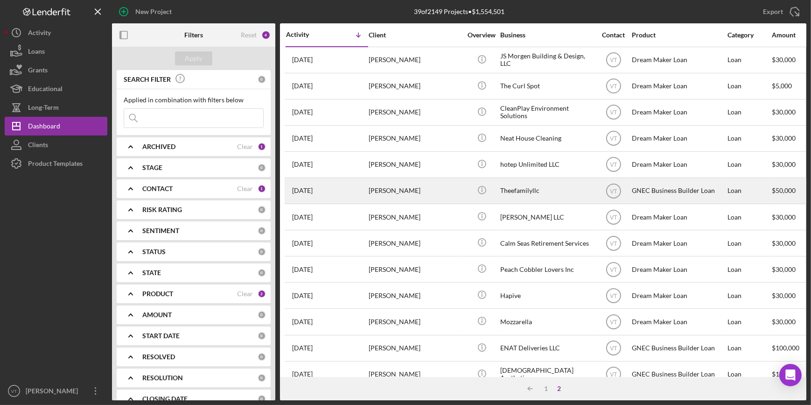
click at [438, 190] on div "[PERSON_NAME]" at bounding box center [415, 190] width 93 height 25
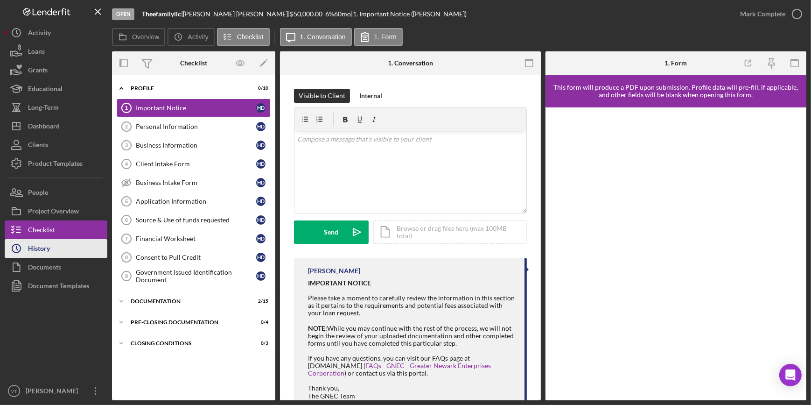
click at [70, 251] on button "Icon/History History" at bounding box center [56, 248] width 103 height 19
